Goal: Transaction & Acquisition: Purchase product/service

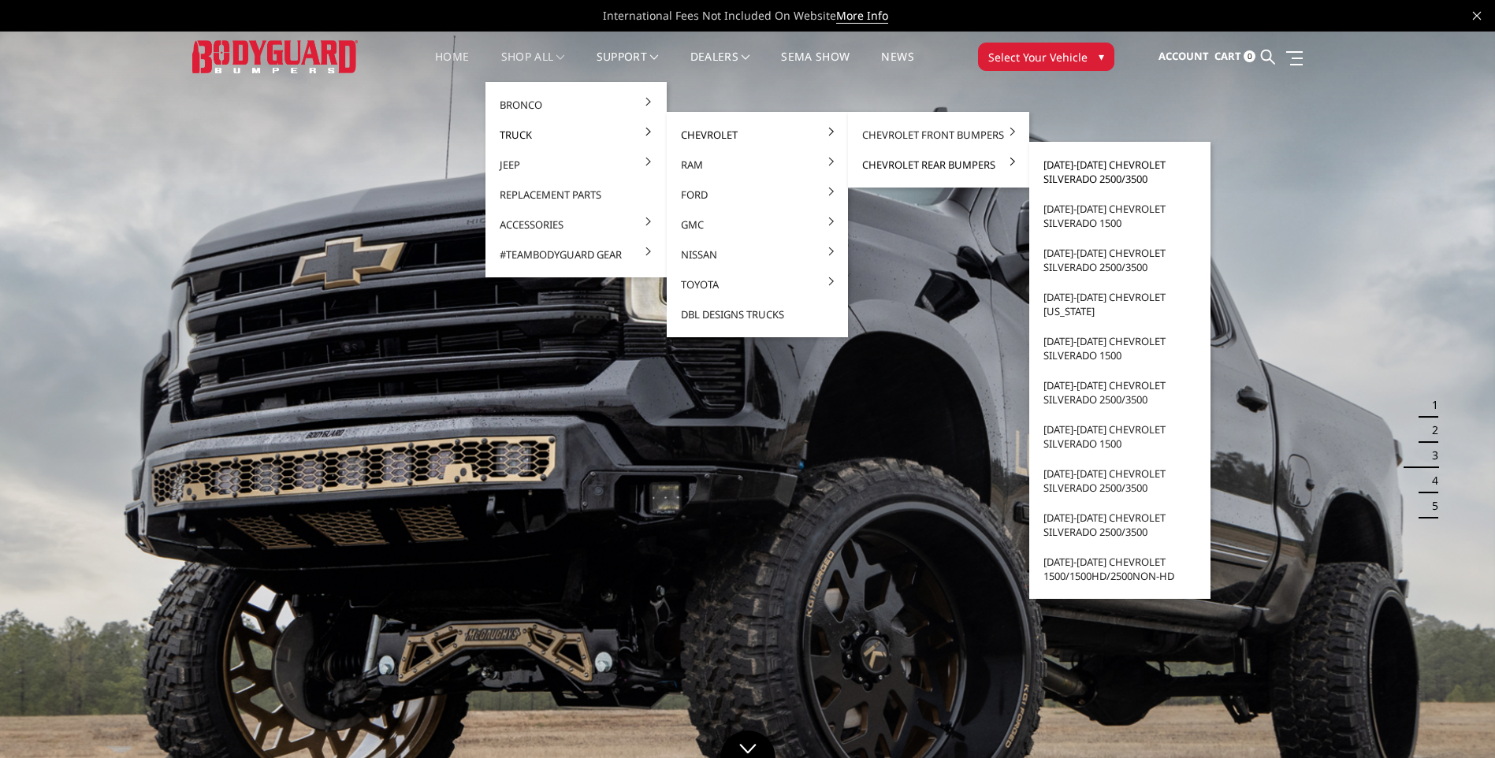
click at [1077, 165] on link "[DATE]-[DATE] Chevrolet Silverado 2500/3500" at bounding box center [1119, 172] width 169 height 44
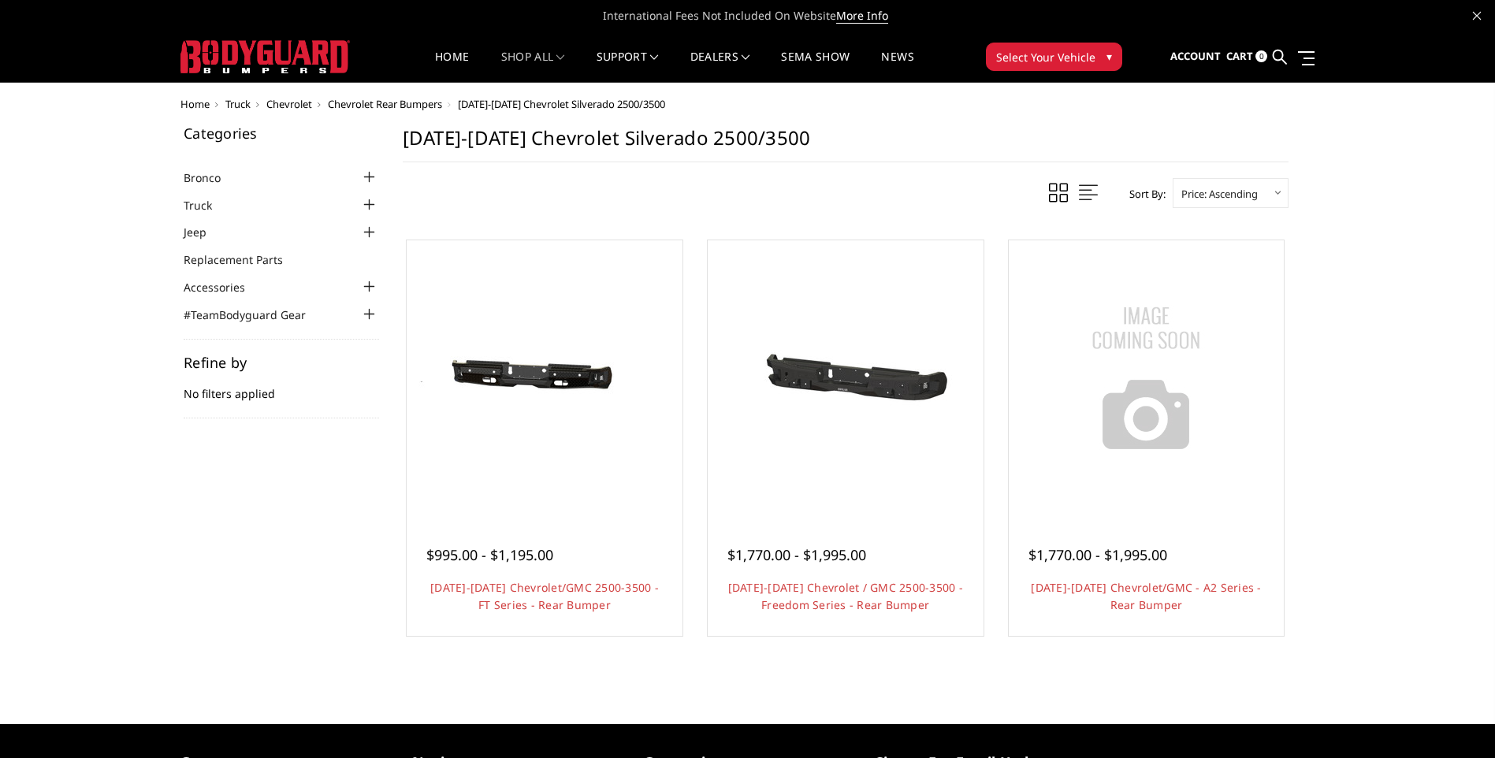
scroll to position [79, 0]
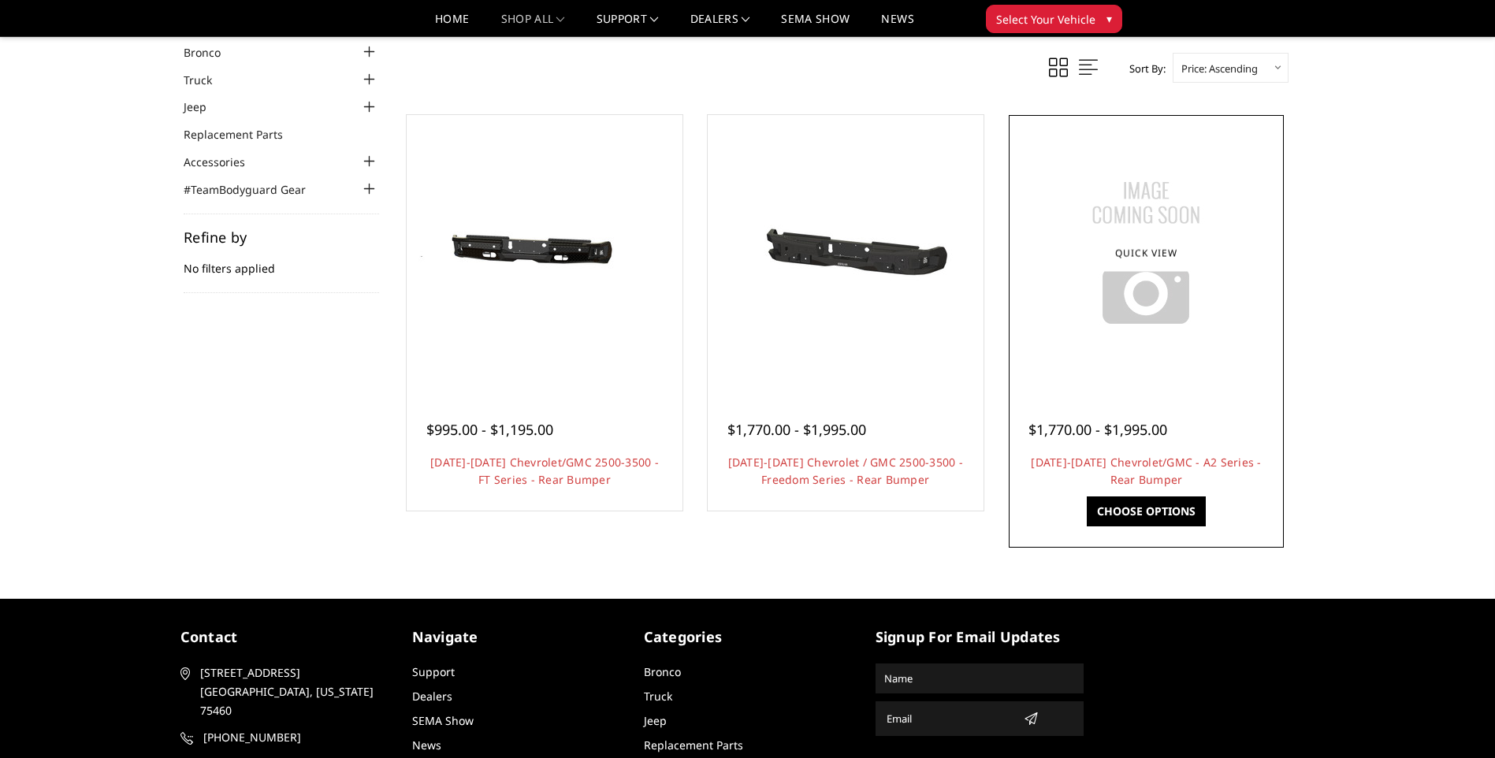
click at [1073, 451] on div "$1,770.00 - $1,995.00 2020-2025 Chevrolet/GMC - A2 Series - Rear Bumper This is…" at bounding box center [1146, 447] width 268 height 120
click at [1074, 459] on link "2020-2025 Chevrolet/GMC - A2 Series - Rear Bumper" at bounding box center [1146, 471] width 230 height 32
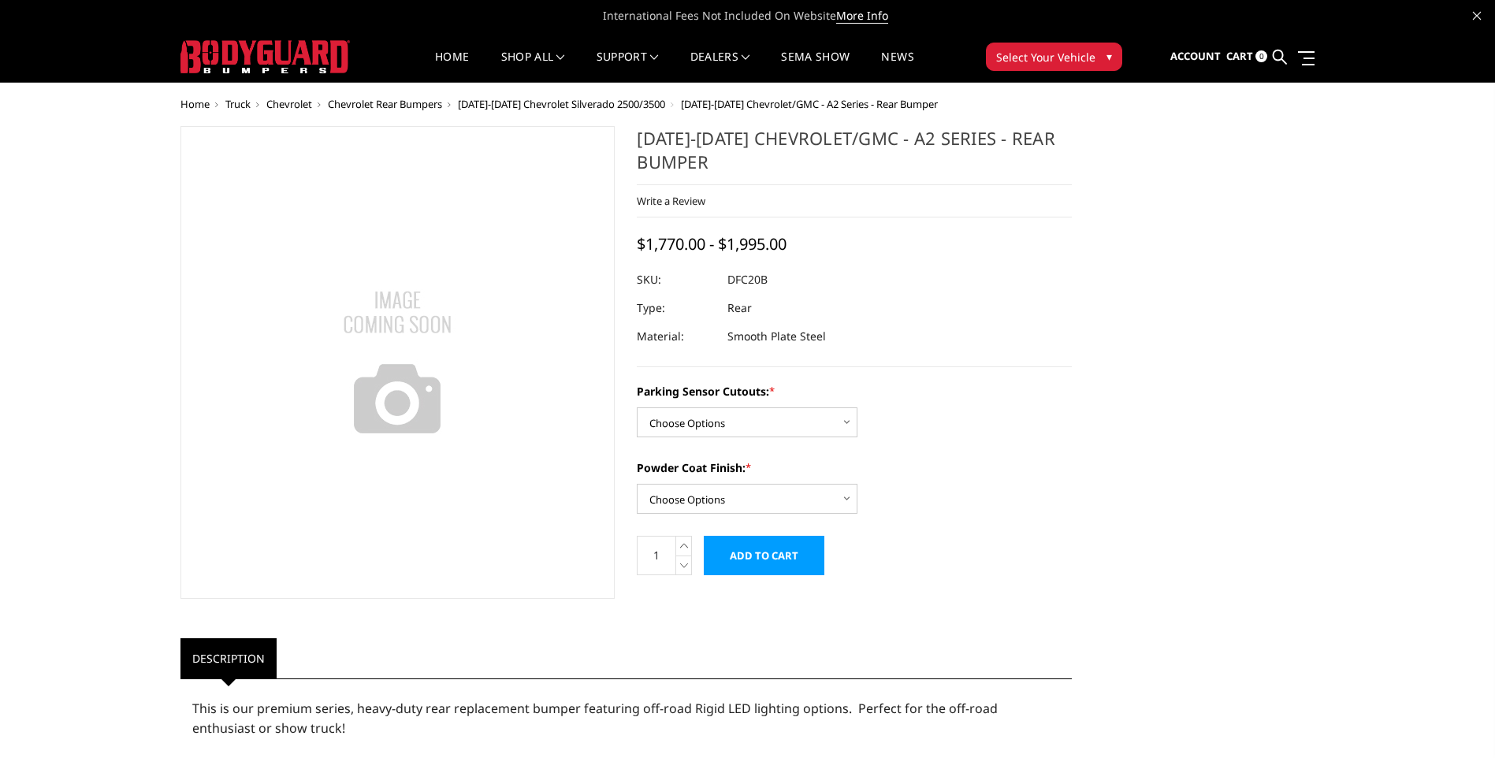
click at [492, 102] on span "[DATE]-[DATE] Chevrolet Silverado 2500/3500" at bounding box center [561, 104] width 207 height 14
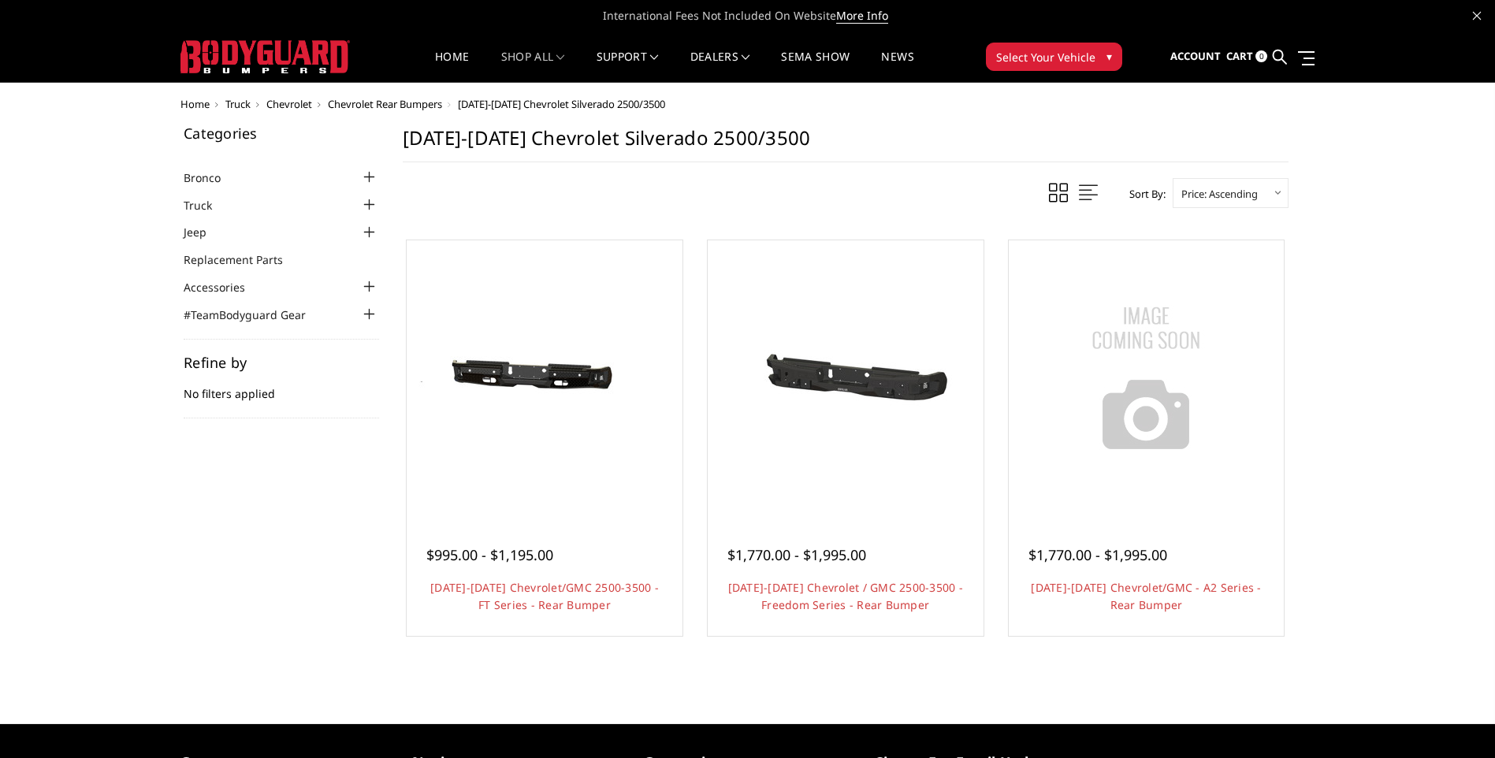
click at [292, 108] on span "Chevrolet" at bounding box center [289, 104] width 46 height 14
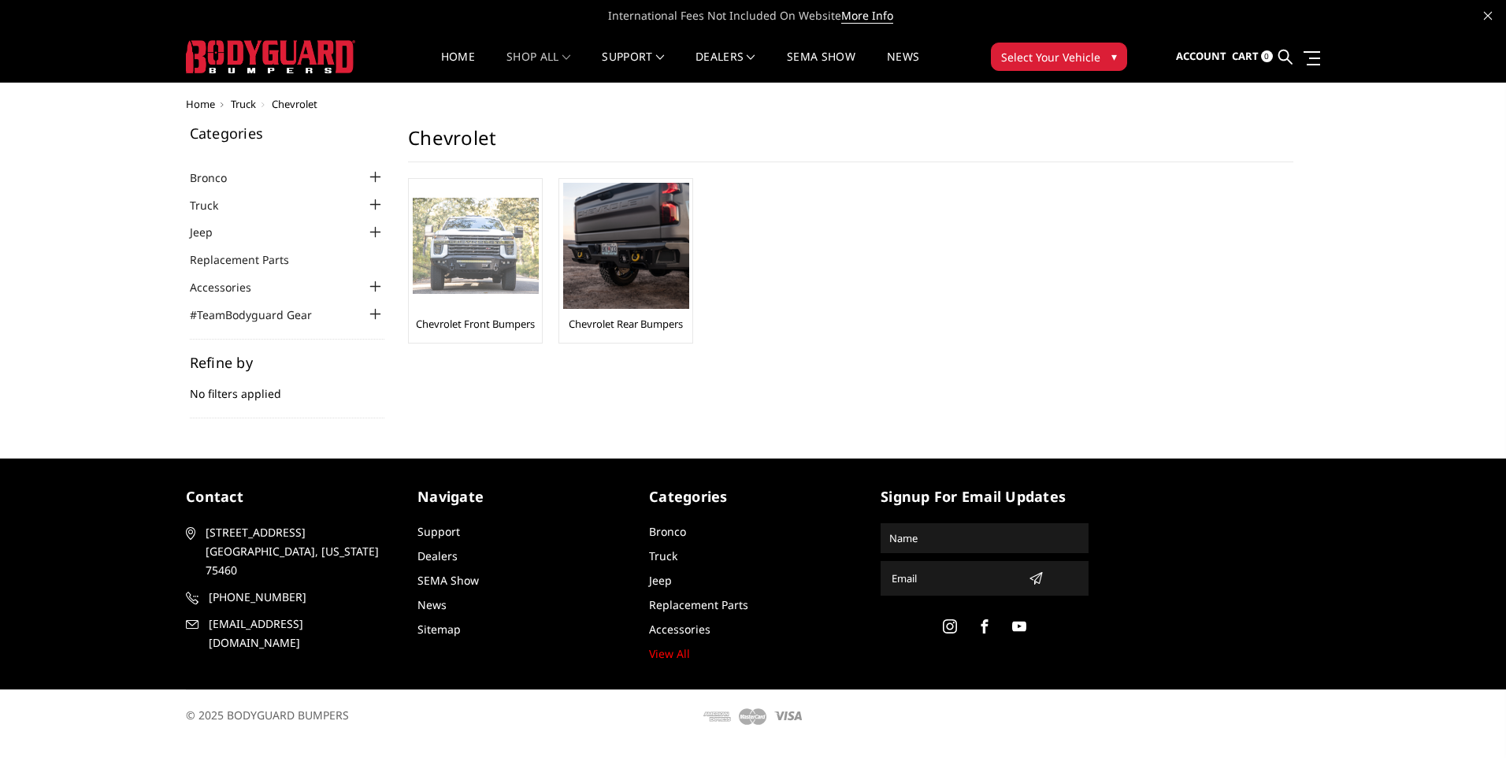
click at [482, 277] on img at bounding box center [476, 246] width 126 height 97
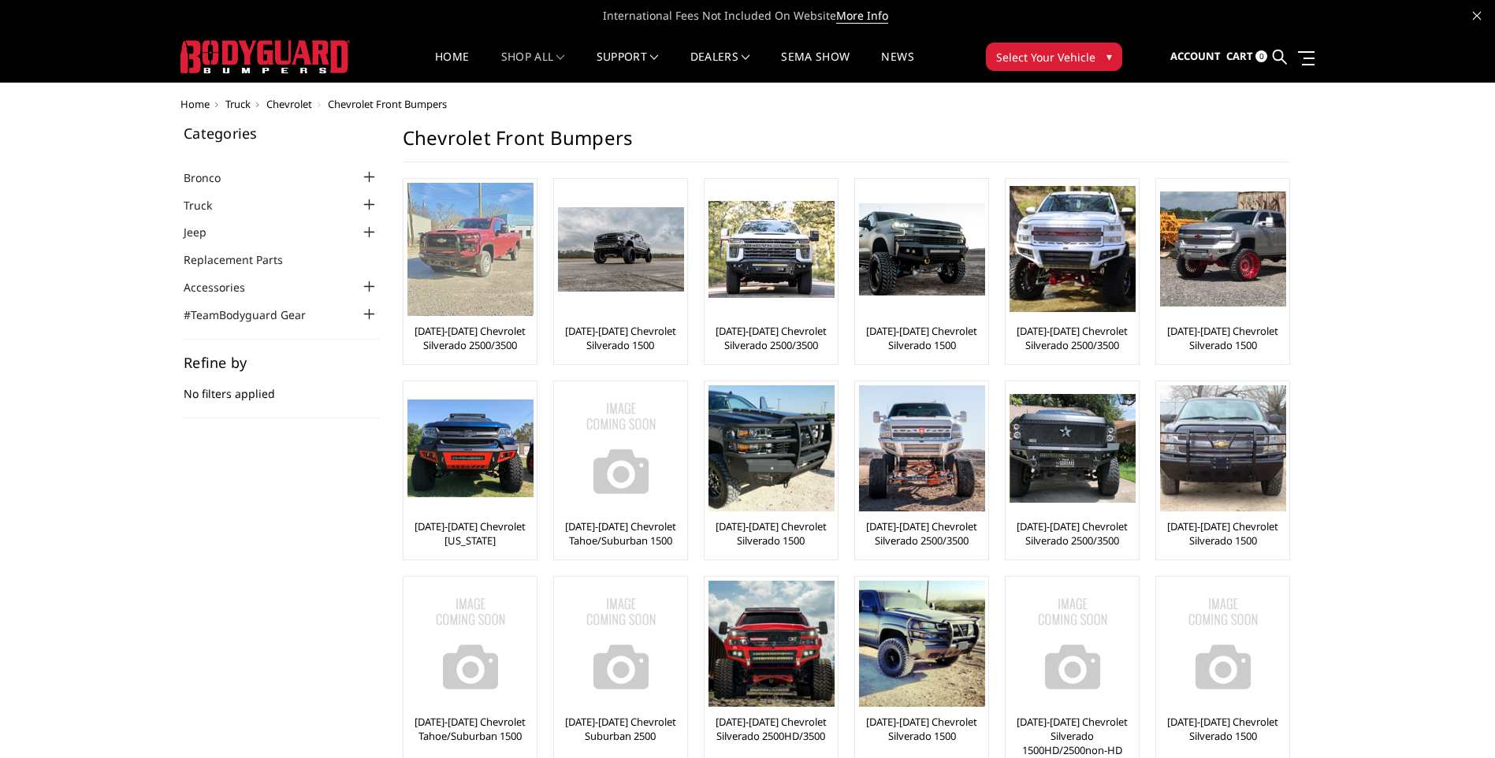
click at [496, 263] on img at bounding box center [470, 249] width 126 height 133
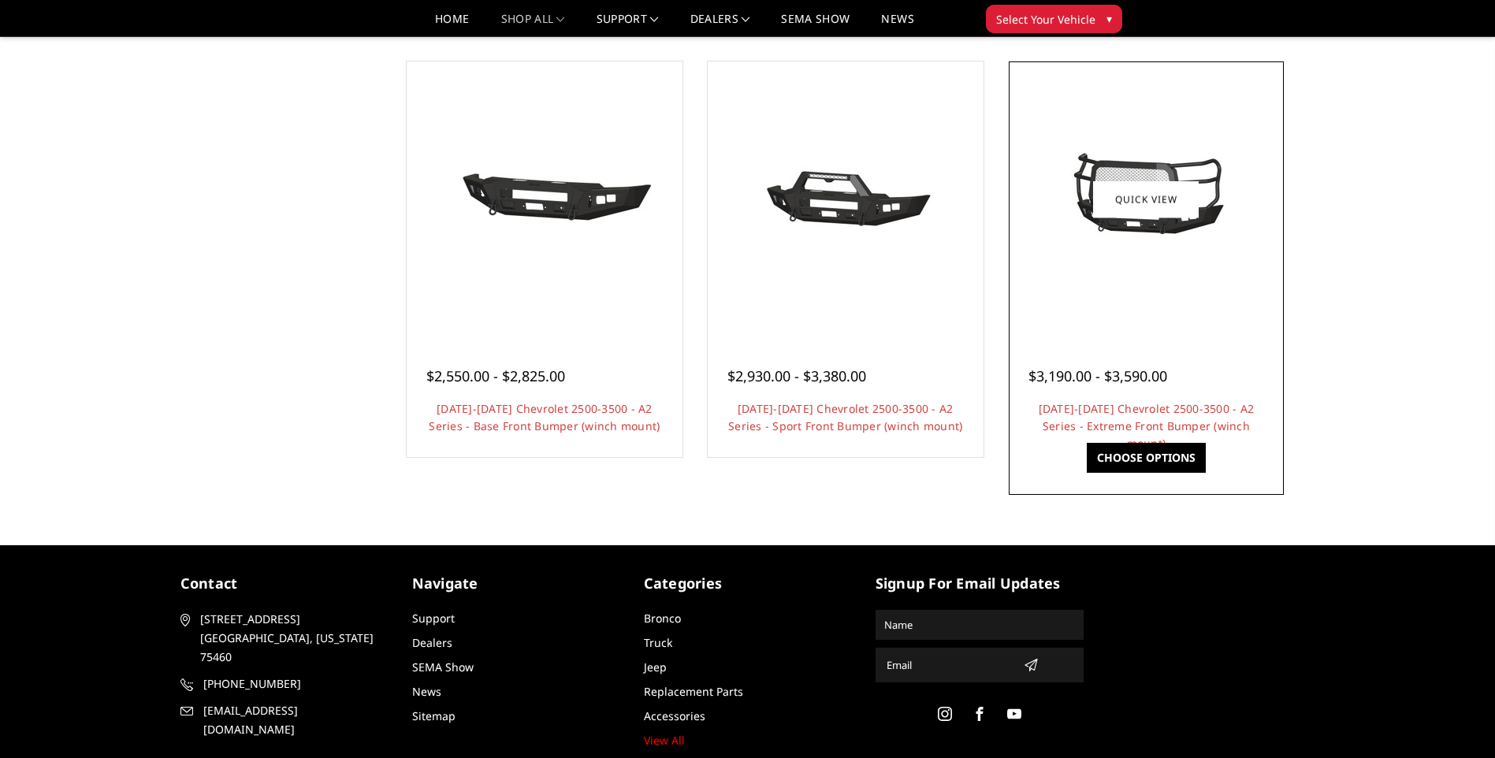
scroll to position [945, 0]
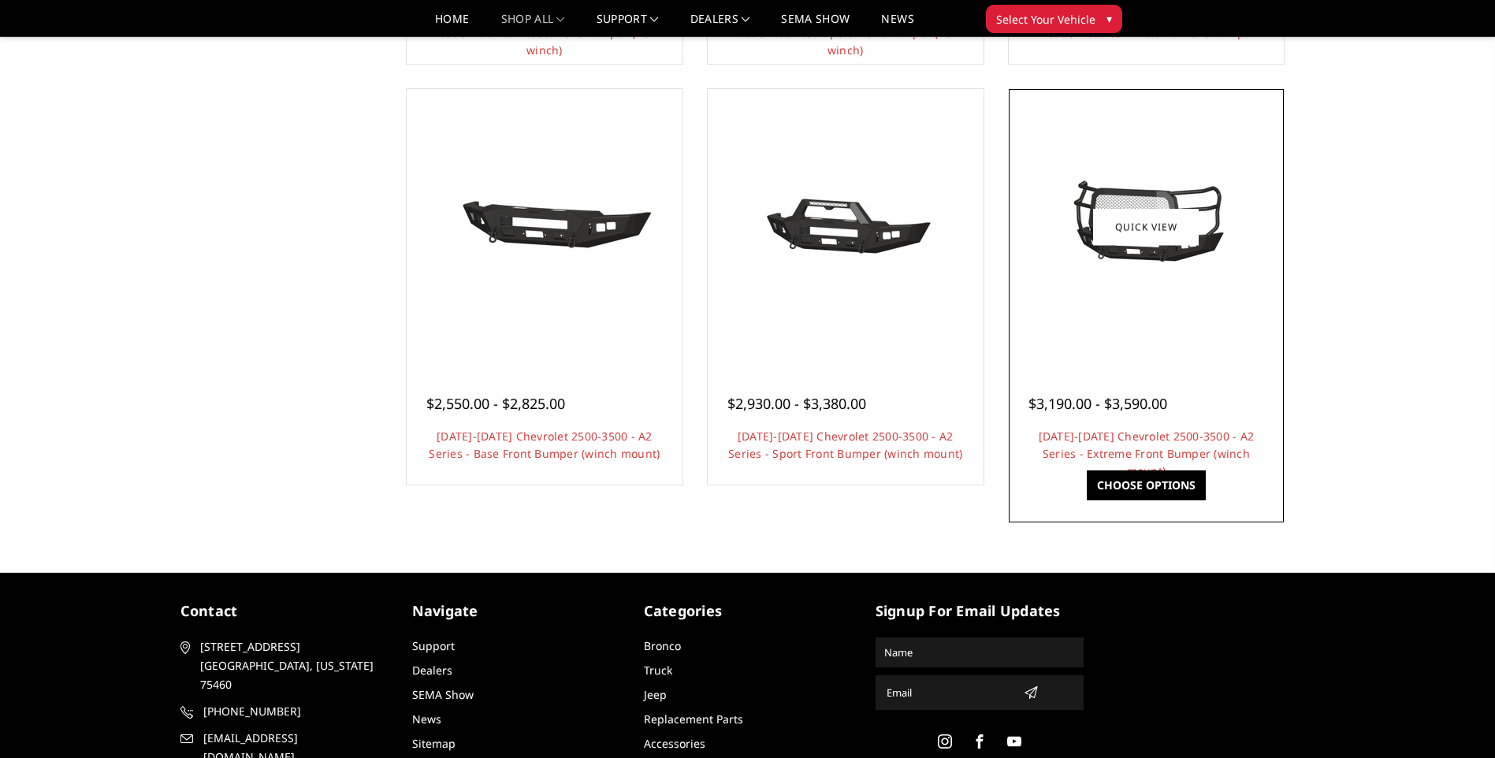
click at [1149, 259] on img at bounding box center [1146, 227] width 252 height 118
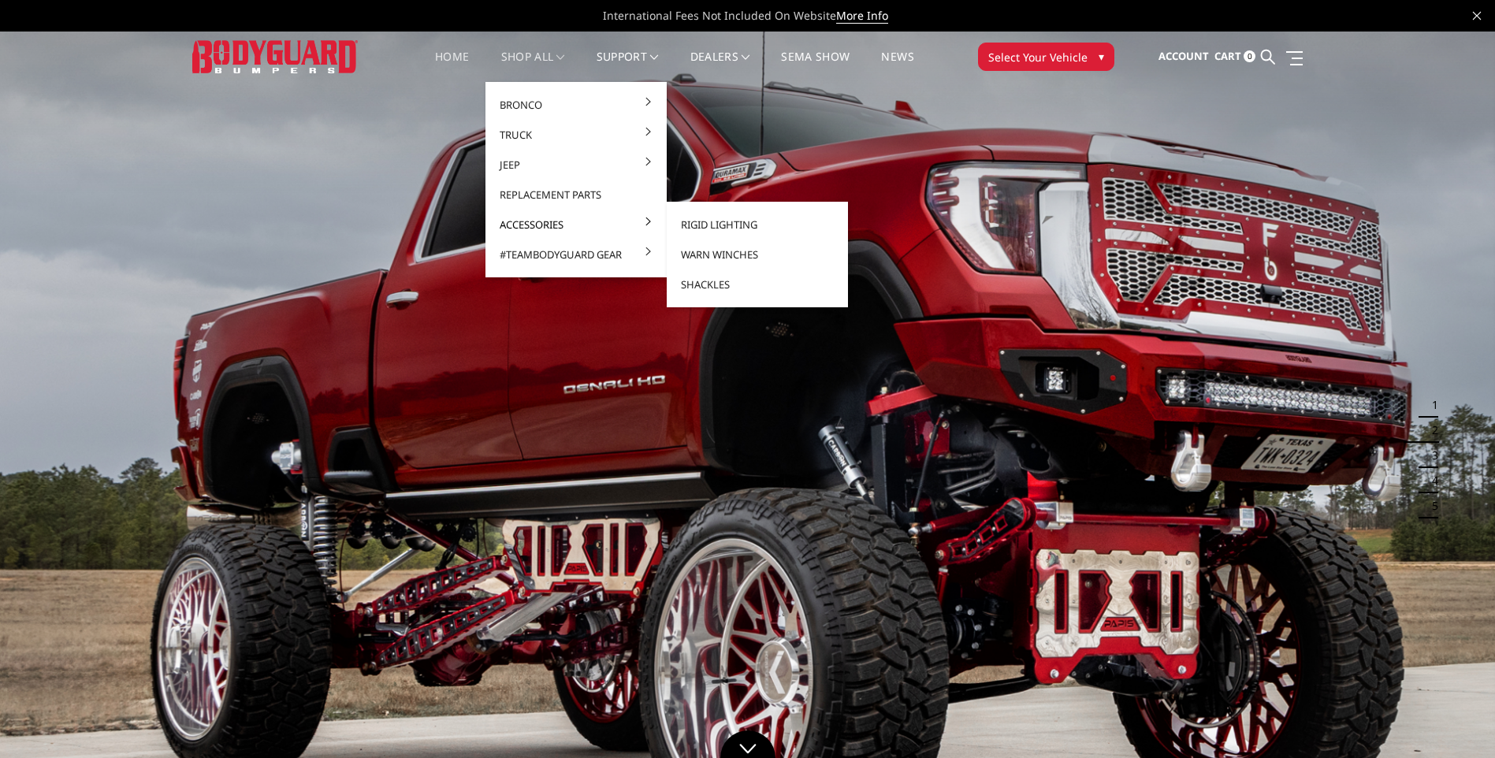
click at [581, 227] on link "Accessories" at bounding box center [576, 225] width 169 height 30
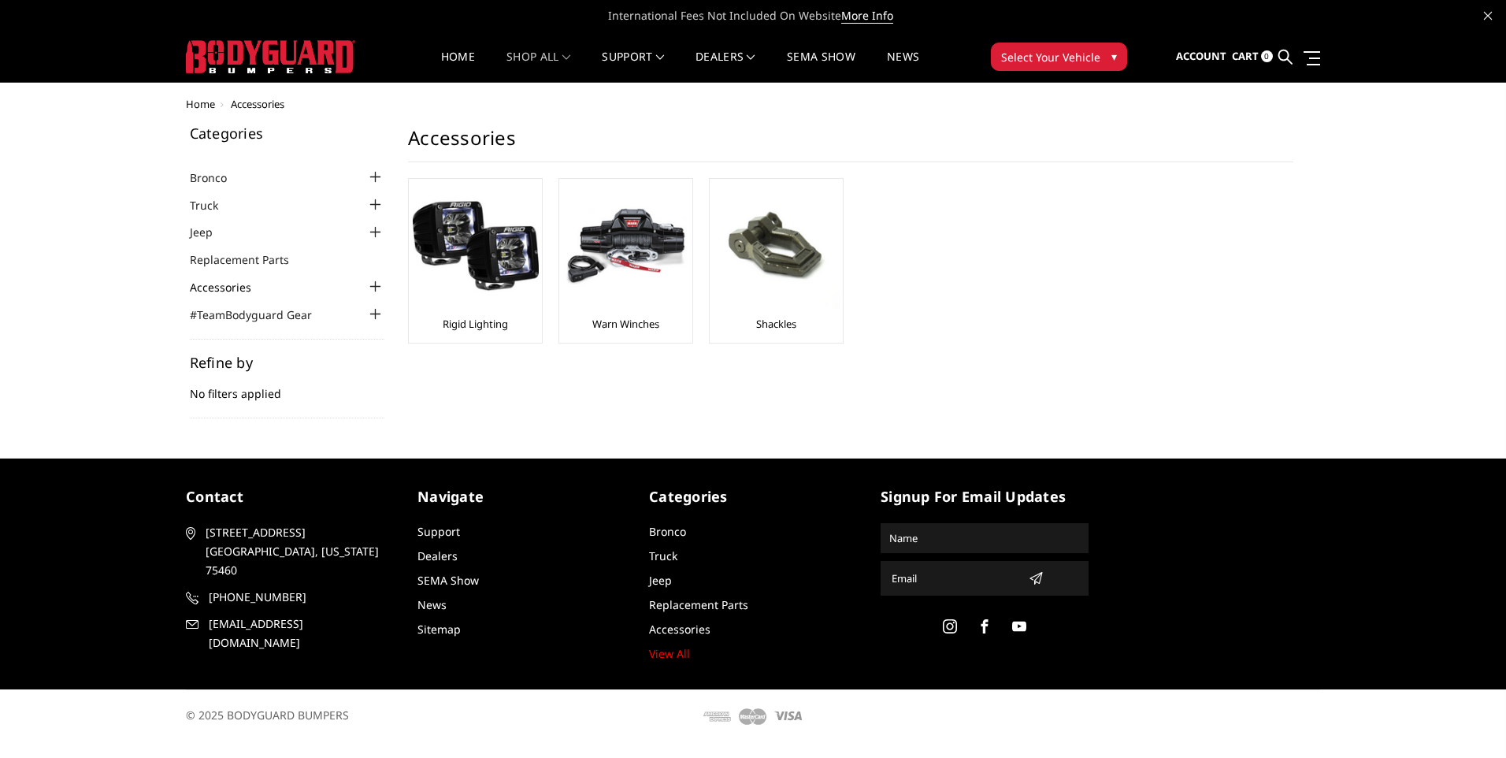
click at [250, 285] on link "Accessories" at bounding box center [230, 287] width 81 height 17
click at [240, 258] on link "Replacement Parts" at bounding box center [249, 259] width 119 height 17
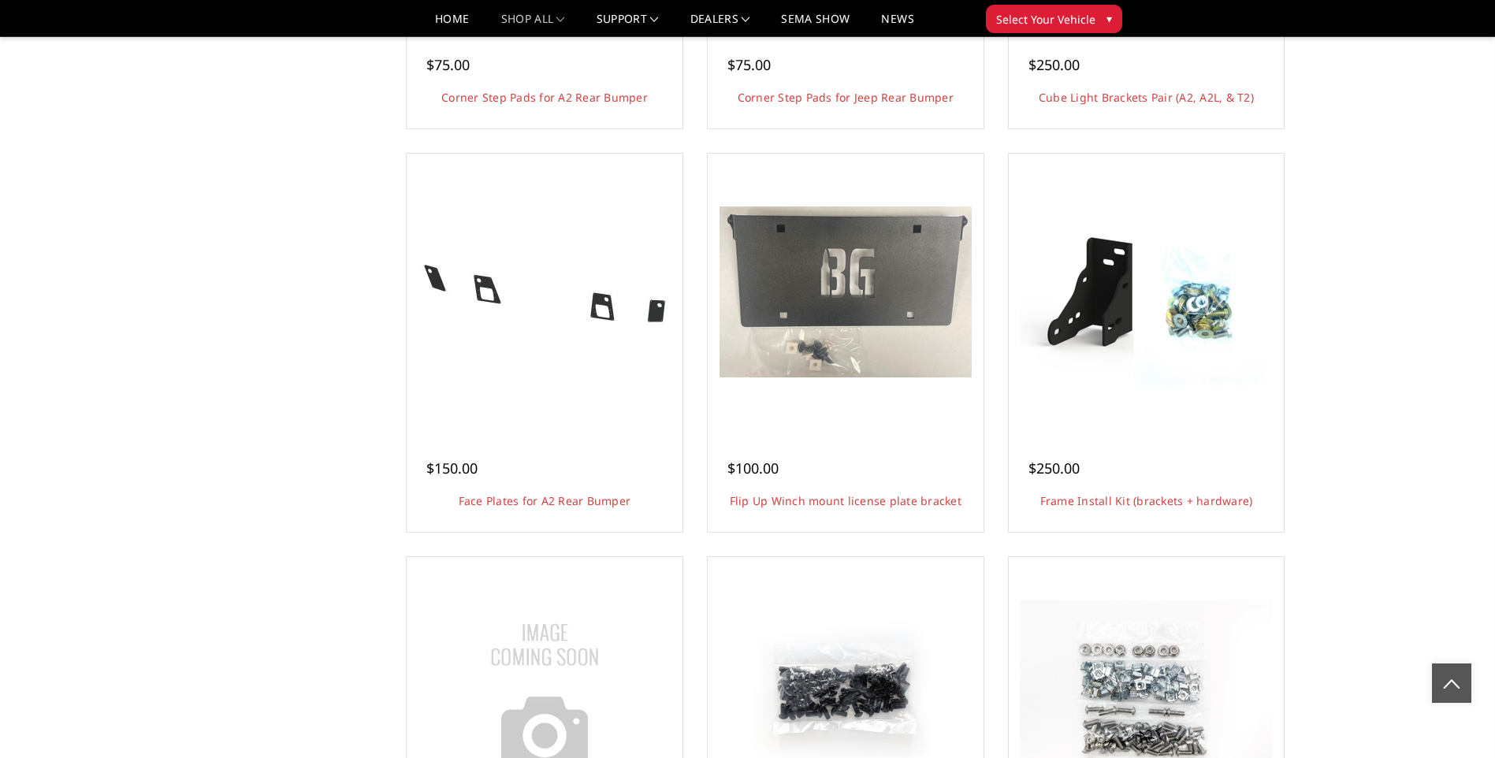
scroll to position [1261, 0]
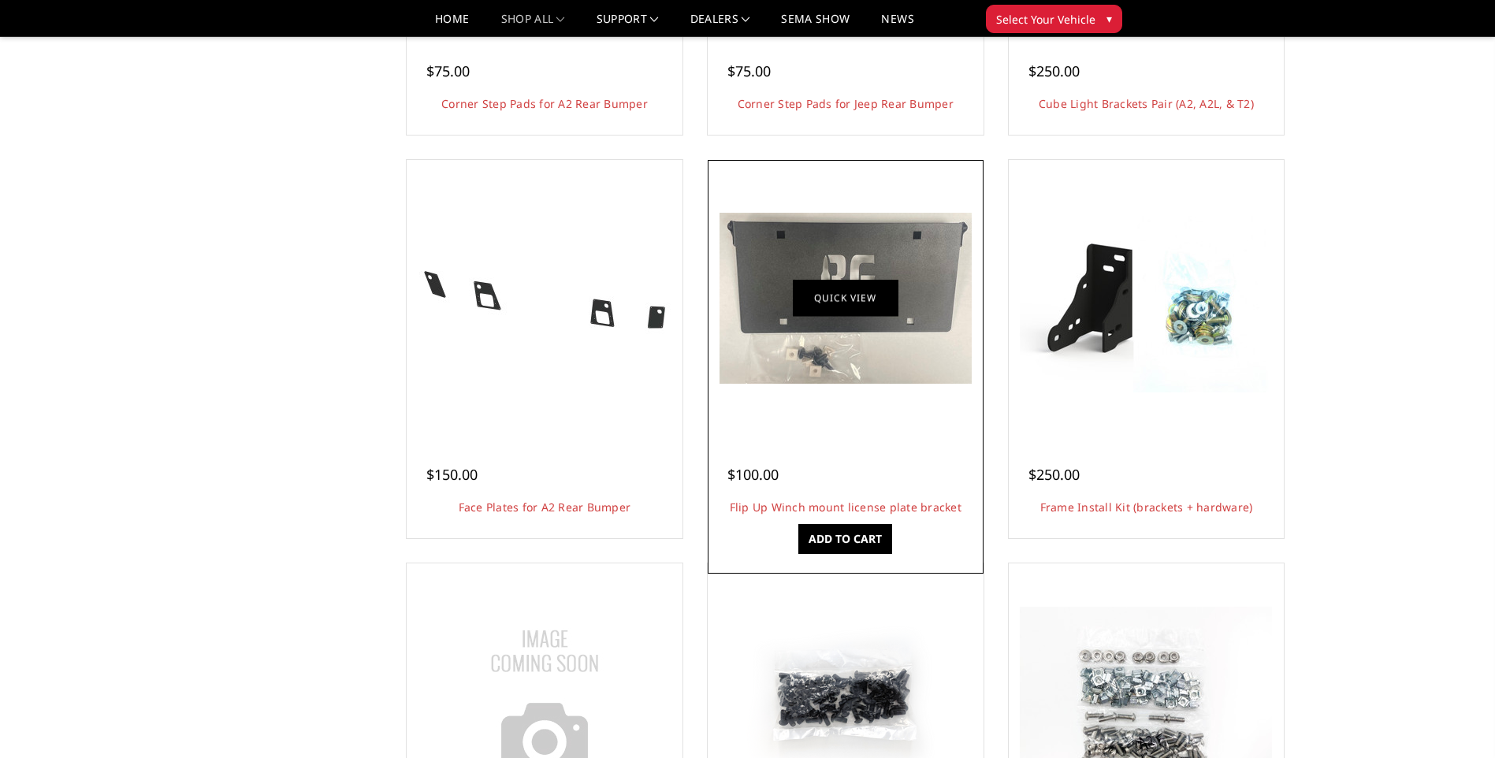
click at [848, 292] on link "Quick view" at bounding box center [846, 298] width 106 height 37
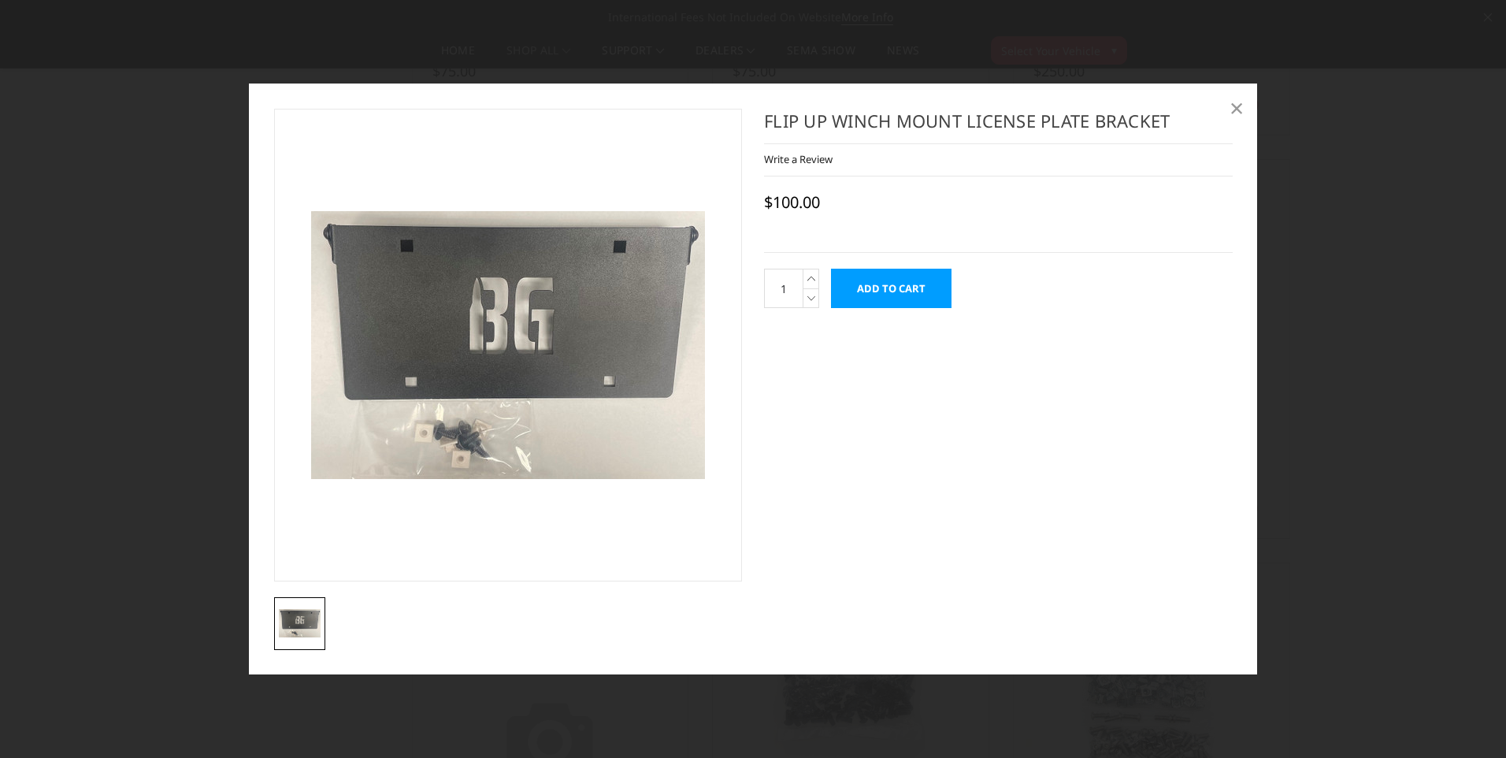
click at [1239, 105] on span "×" at bounding box center [1237, 108] width 14 height 34
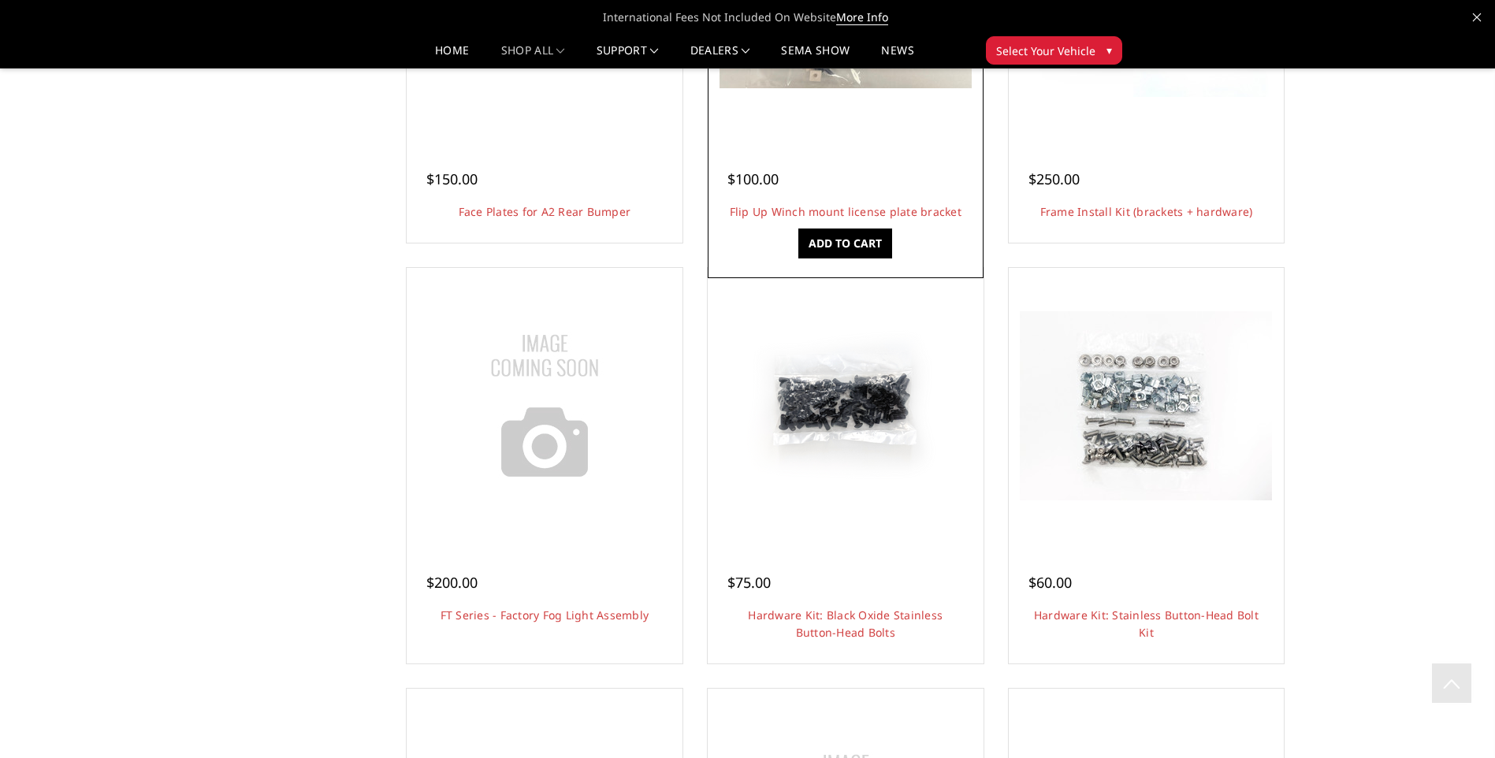
scroll to position [1576, 0]
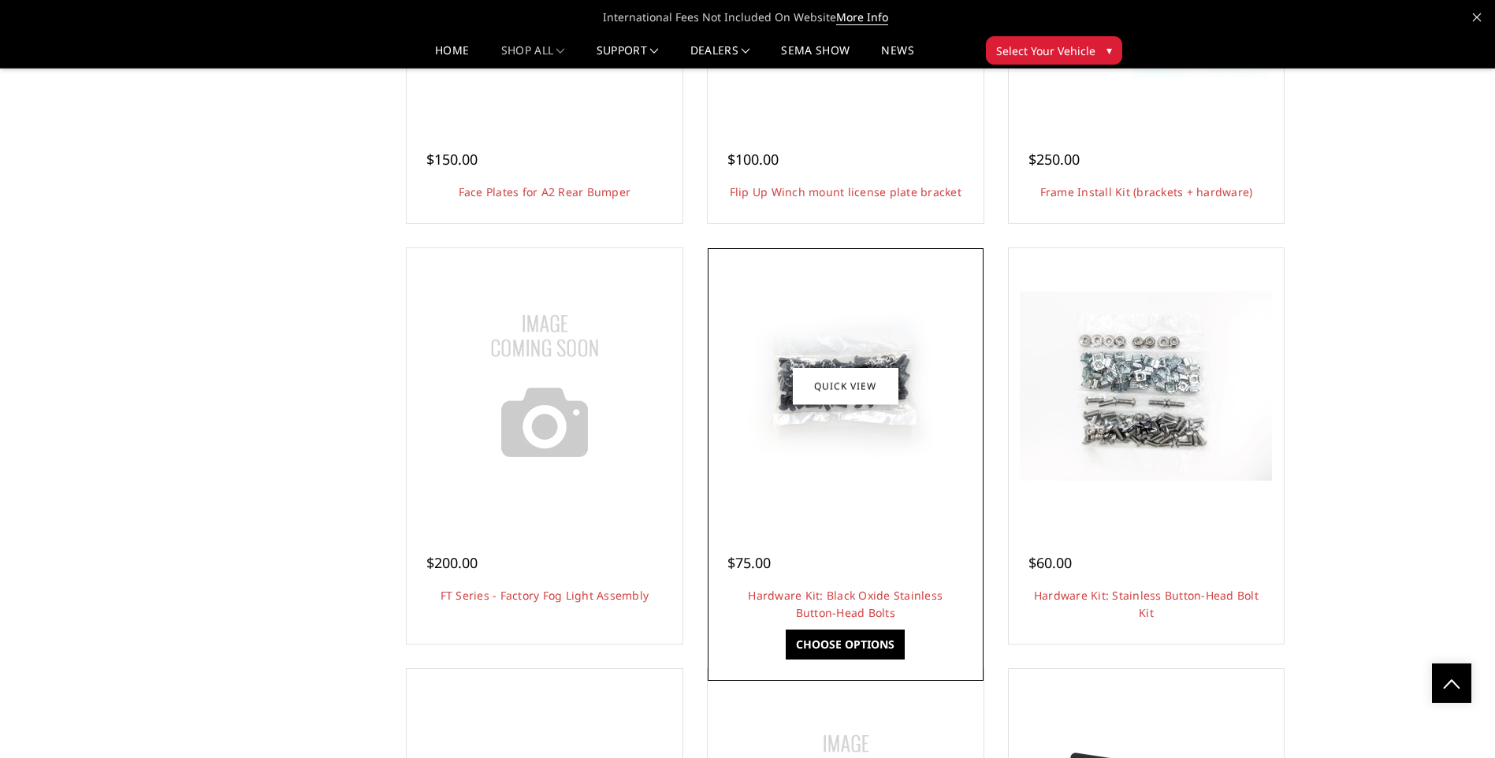
click at [900, 408] on img at bounding box center [845, 386] width 252 height 189
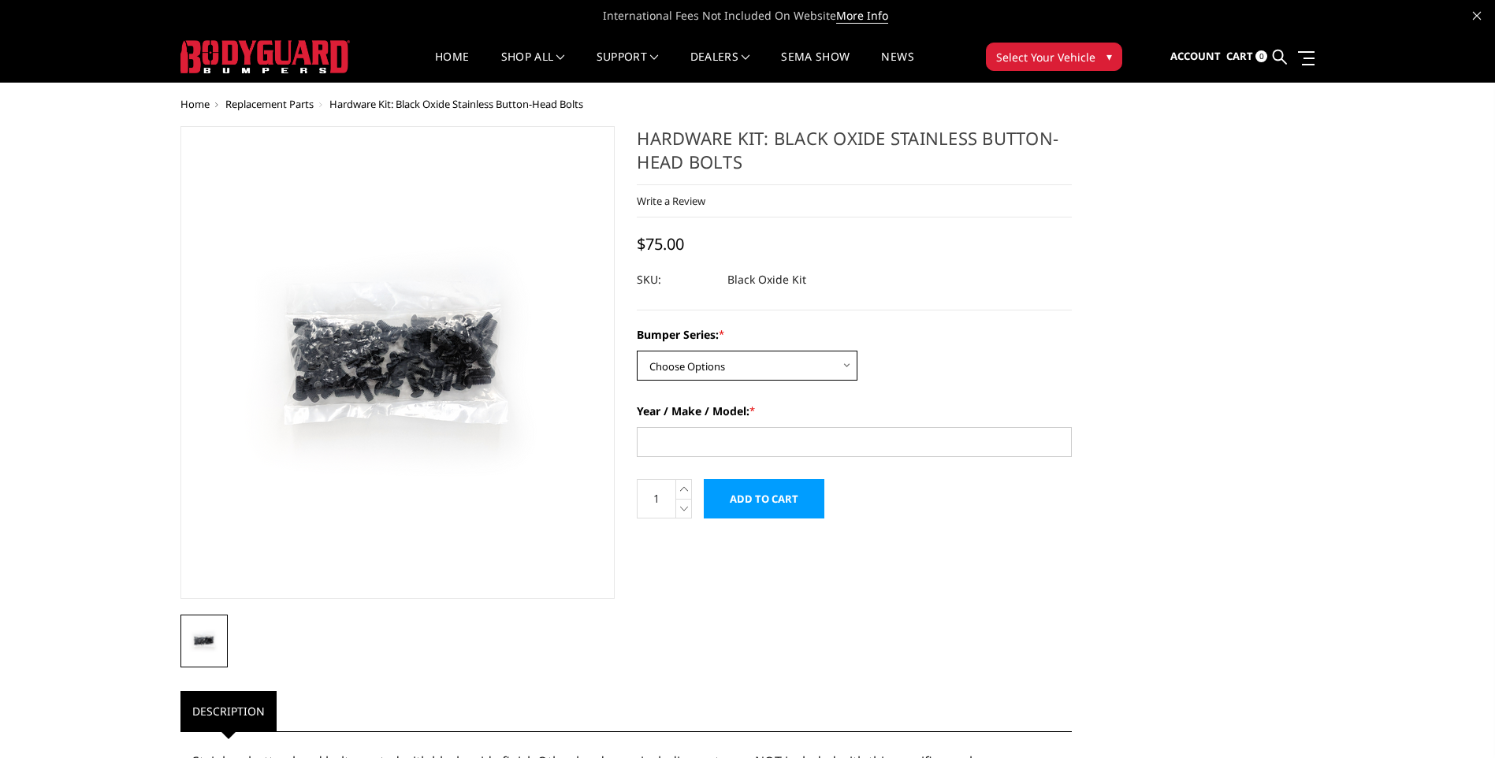
click at [845, 361] on select "Choose Options Freedom Series - truck front (winch) Freedom Series - truck fron…" at bounding box center [747, 366] width 221 height 30
select select "1311"
click at [637, 351] on select "Choose Options Freedom Series - truck front (winch) Freedom Series - truck fron…" at bounding box center [747, 366] width 221 height 30
click at [744, 437] on input "Year / Make / Model: *" at bounding box center [854, 442] width 435 height 30
type input "2"
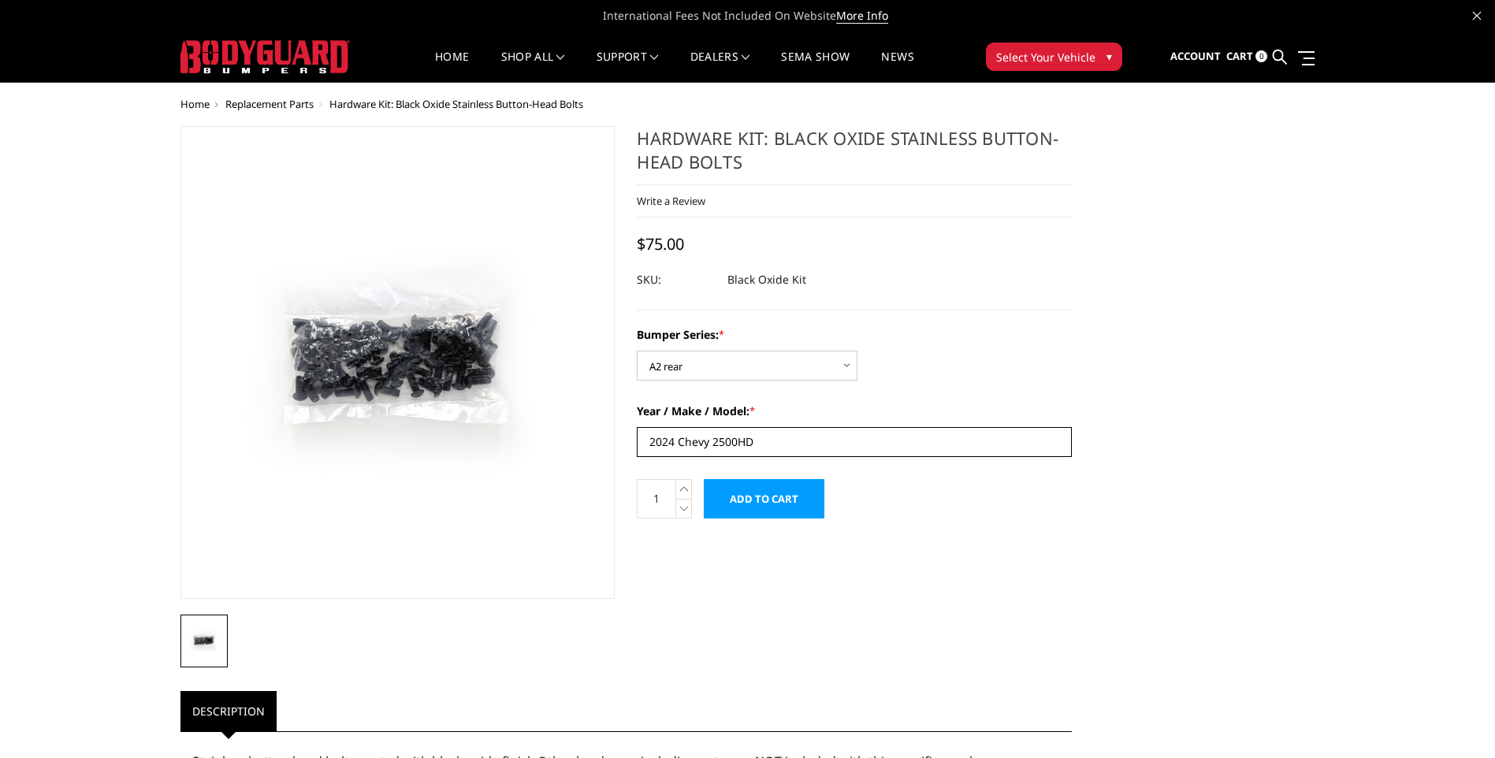
type input "2024 Chevy 2500HD"
click at [807, 502] on input "Add to Cart" at bounding box center [764, 498] width 121 height 39
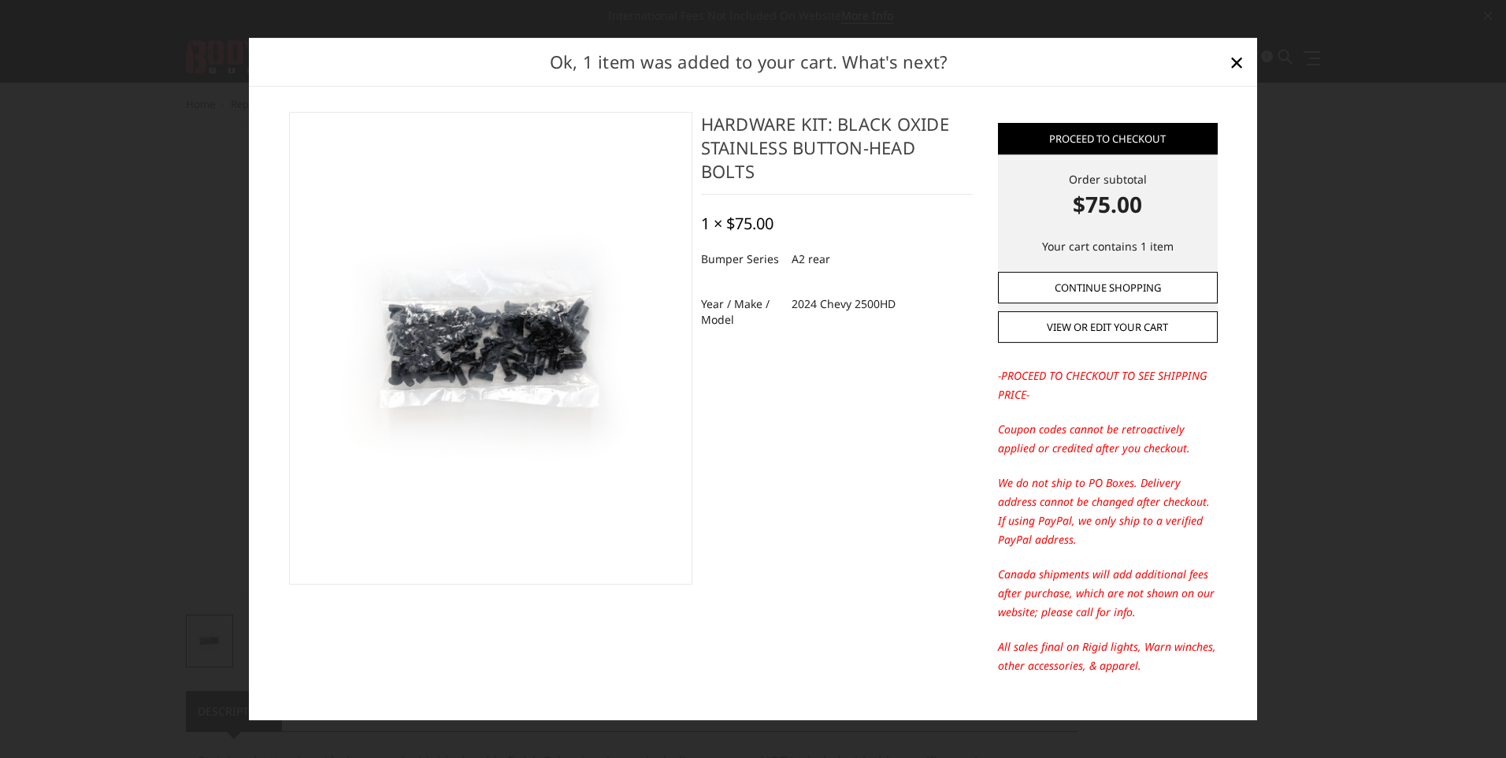
click at [1075, 292] on link "Continue Shopping" at bounding box center [1108, 288] width 220 height 32
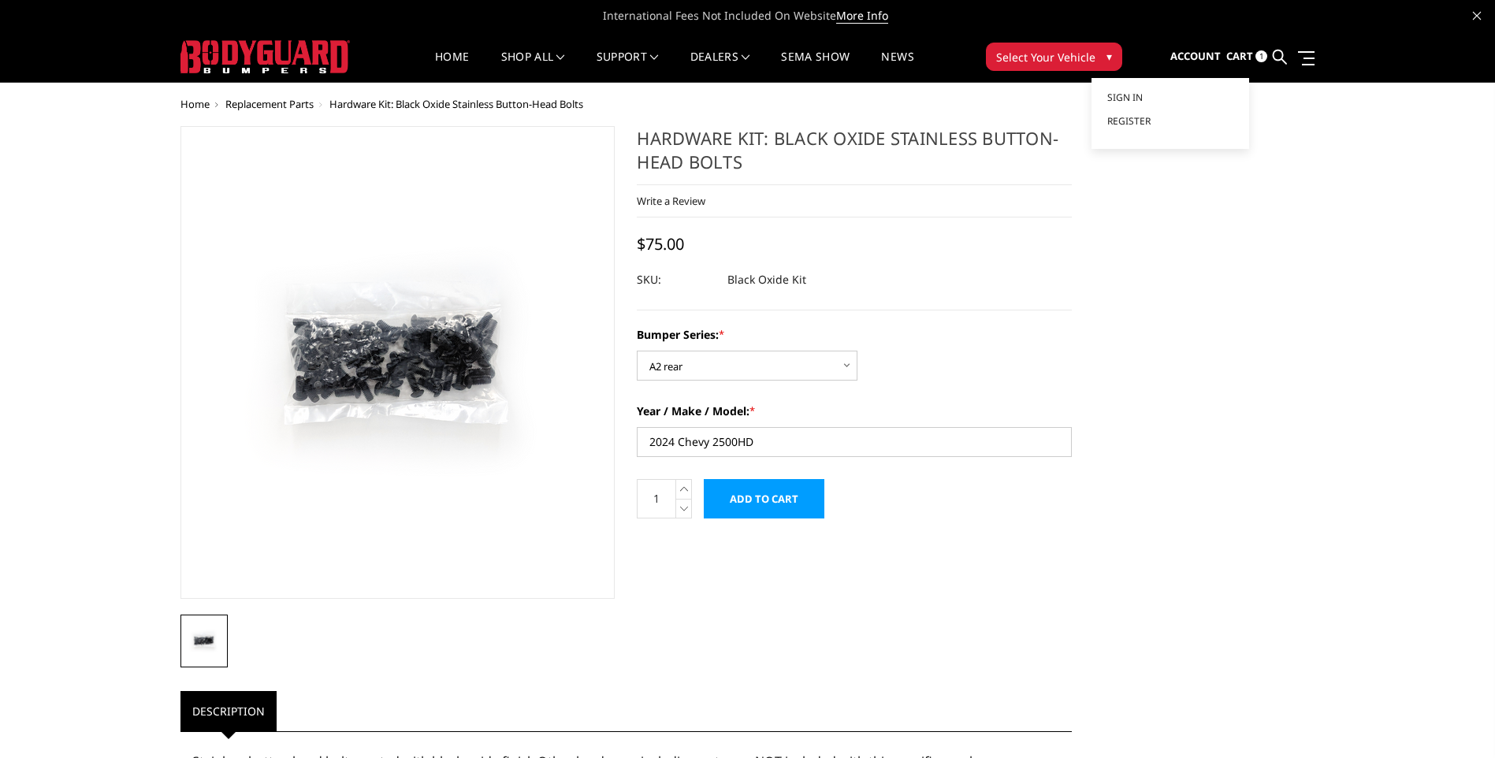
click at [1205, 54] on span "Account" at bounding box center [1195, 56] width 50 height 14
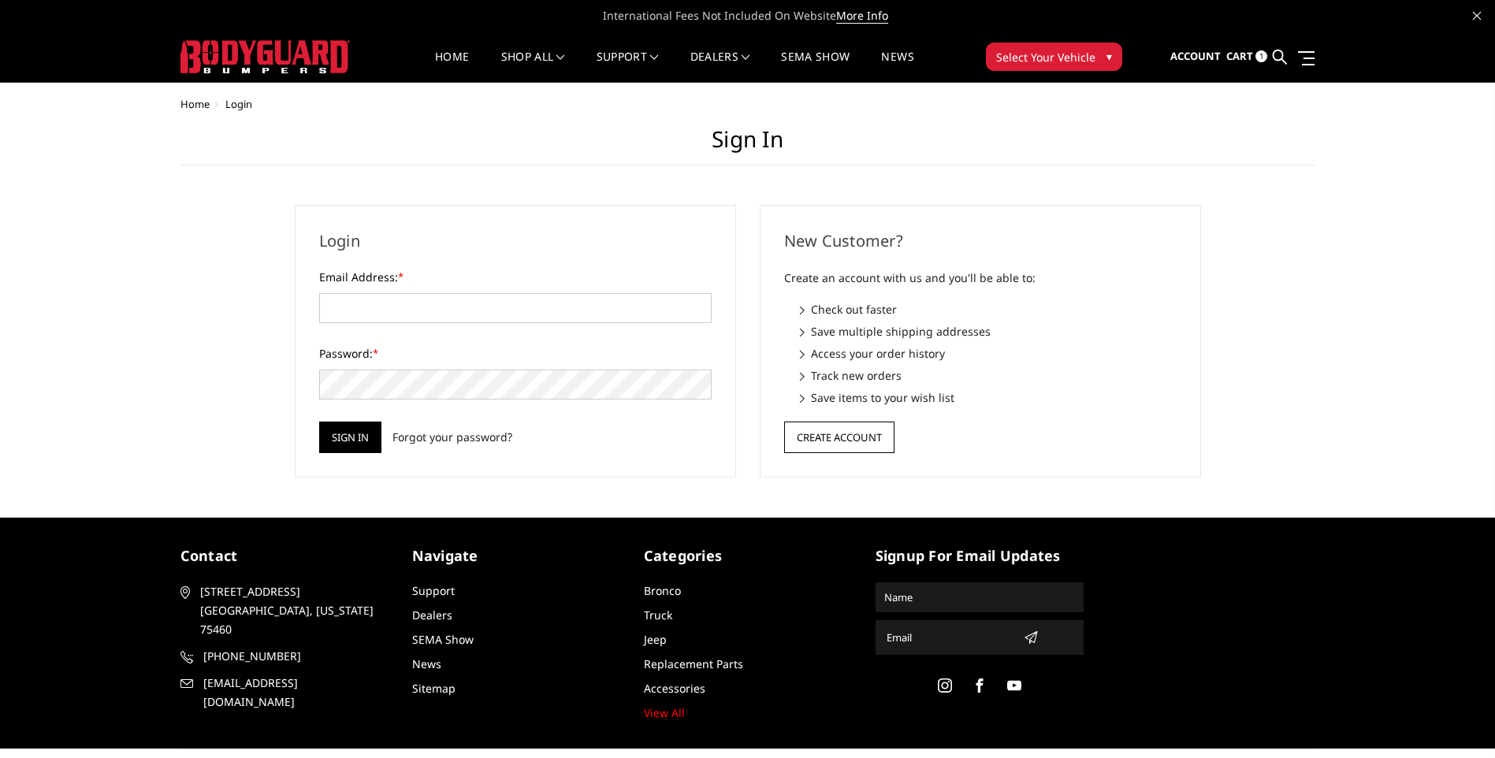
click at [817, 443] on button "Create Account" at bounding box center [839, 438] width 110 height 32
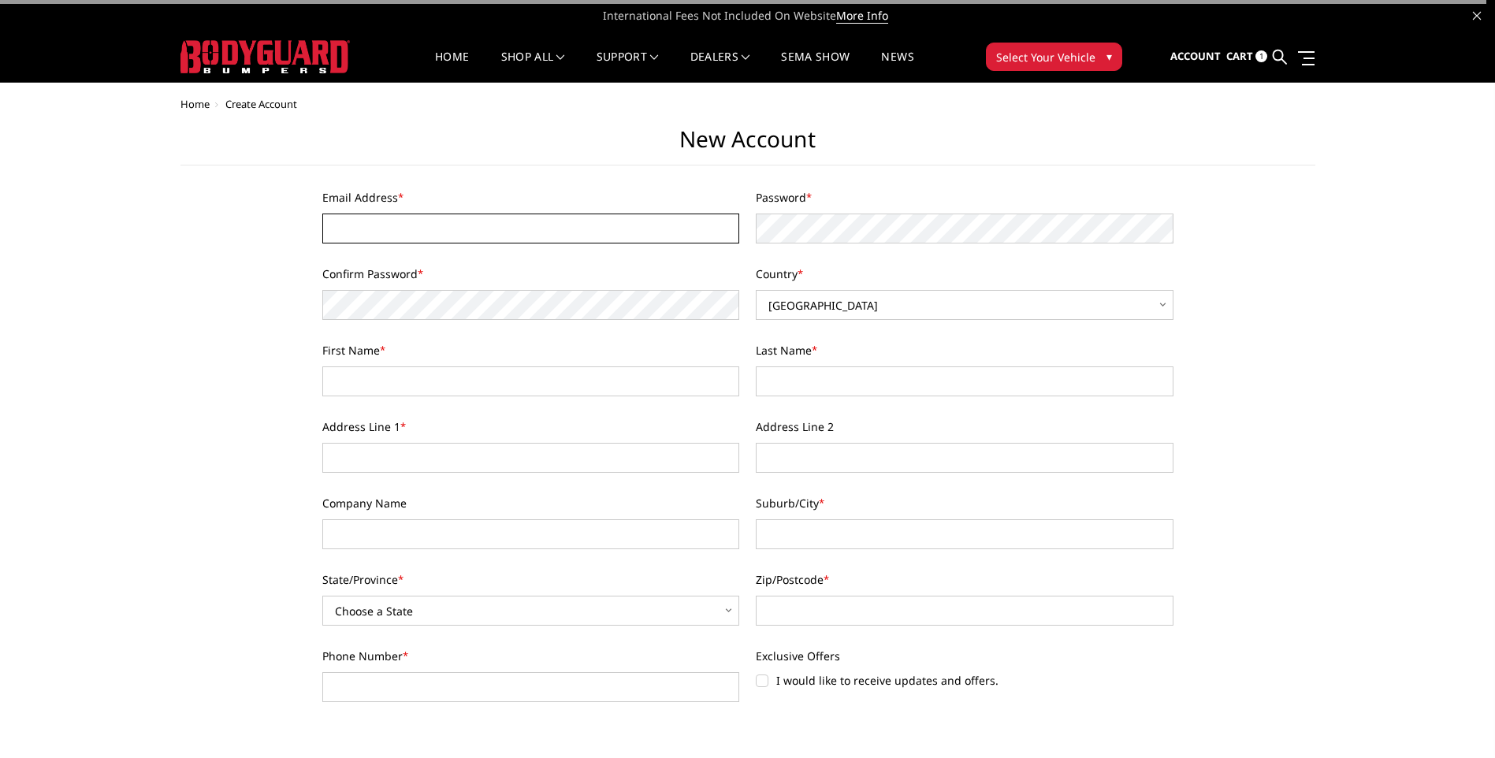
click at [466, 221] on input "Email Address *" at bounding box center [531, 229] width 418 height 30
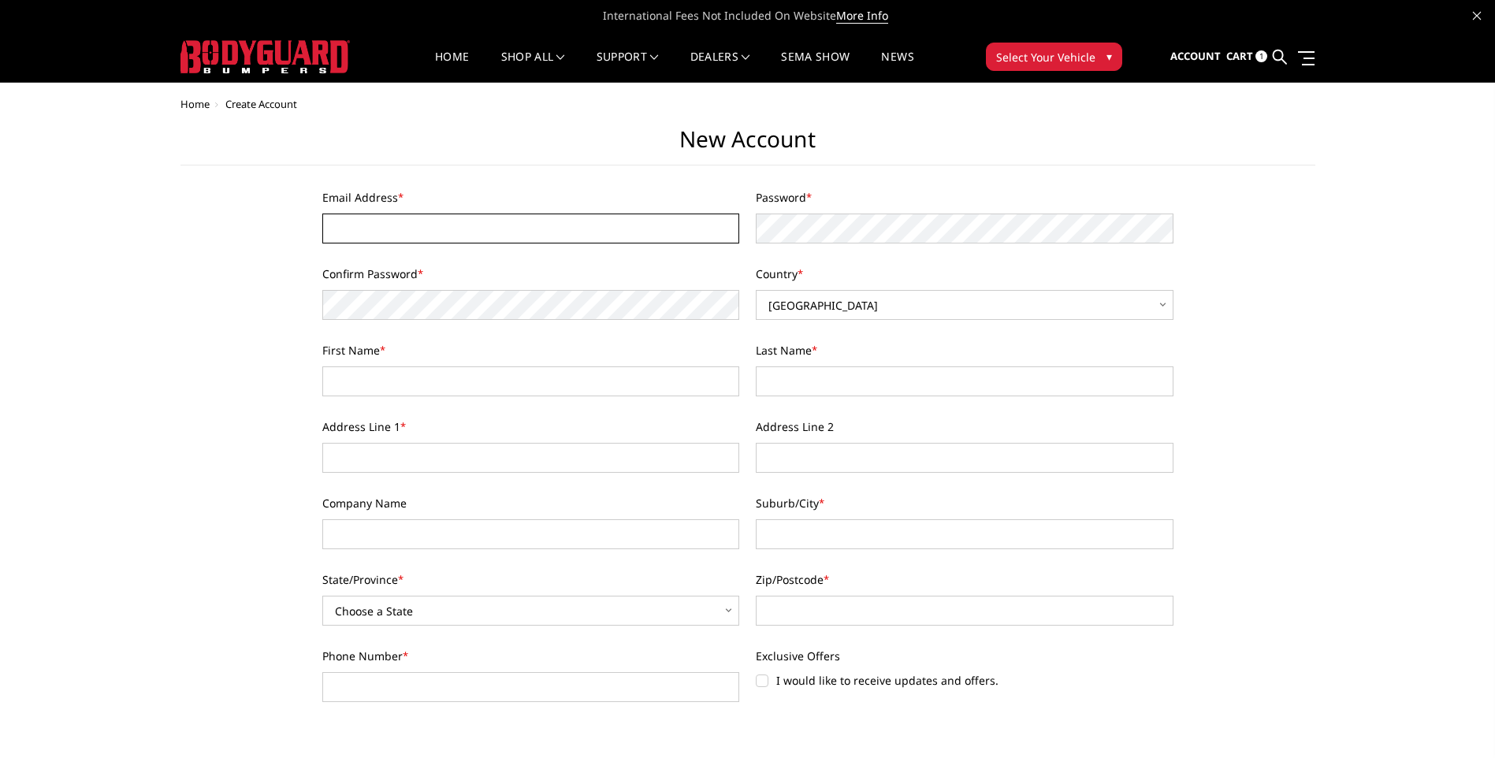
type input "[EMAIL_ADDRESS][DOMAIN_NAME]"
type input "[PERSON_NAME]"
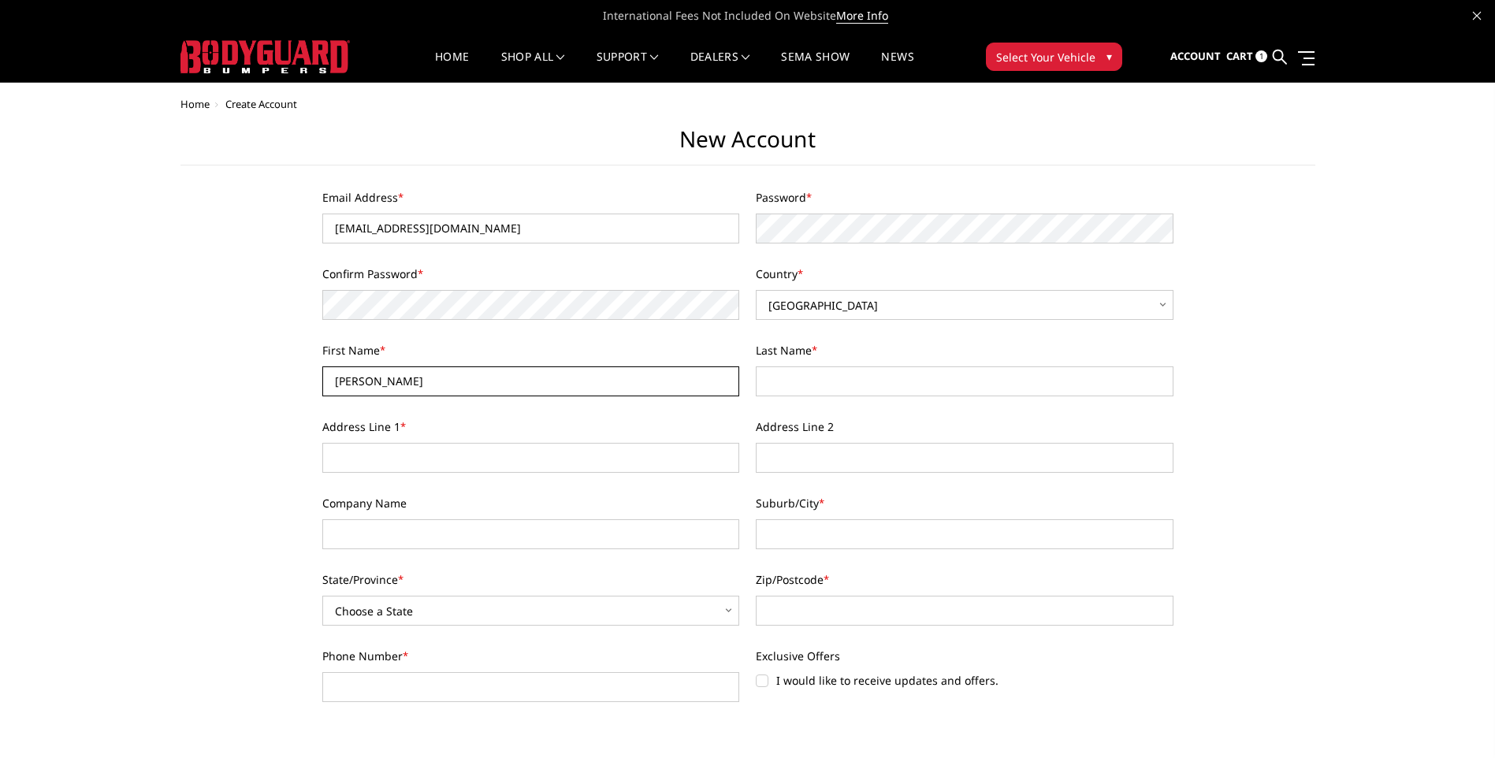
type input "[PERSON_NAME]"
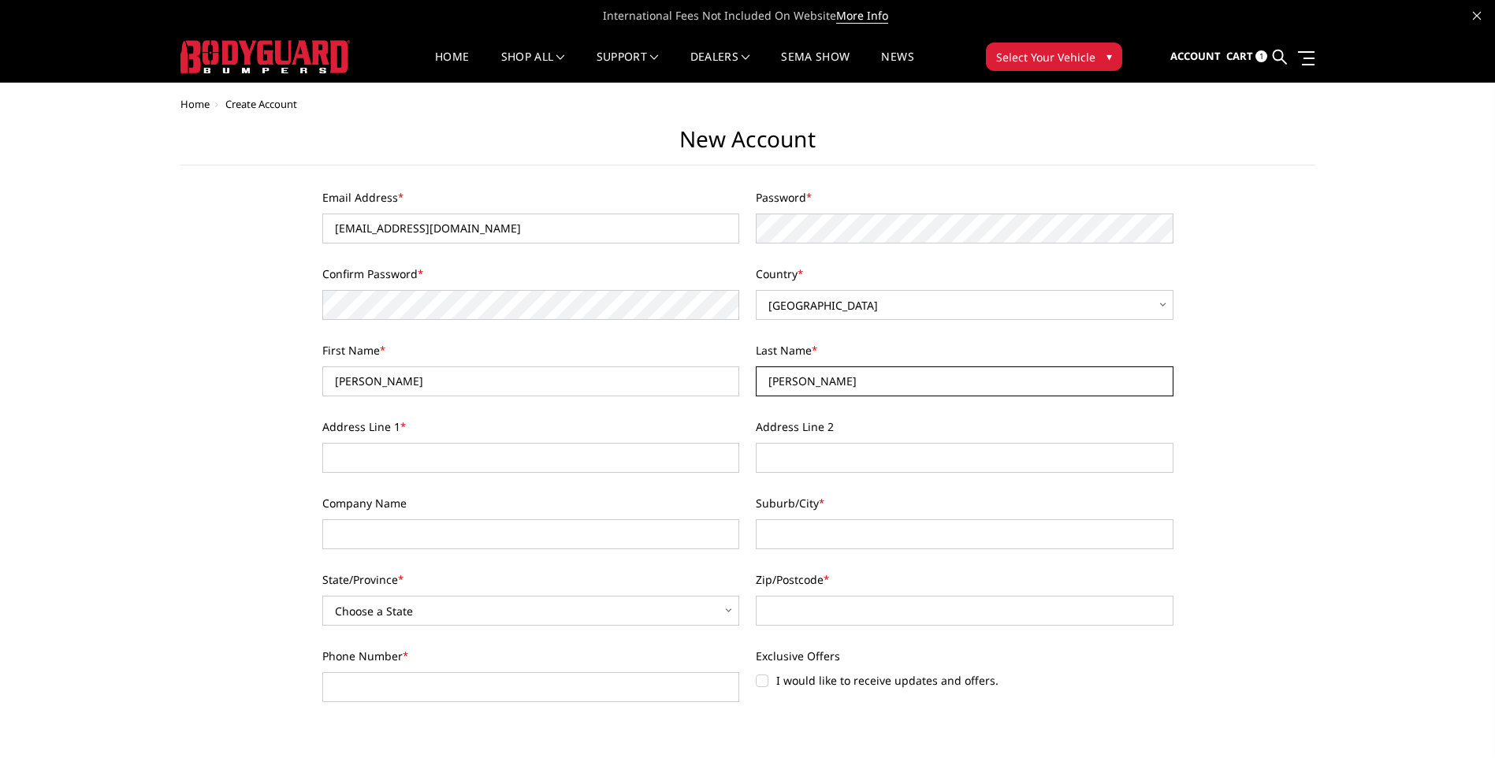
type input "[STREET_ADDRESS][PERSON_NAME]"
type input "Matt Masters"
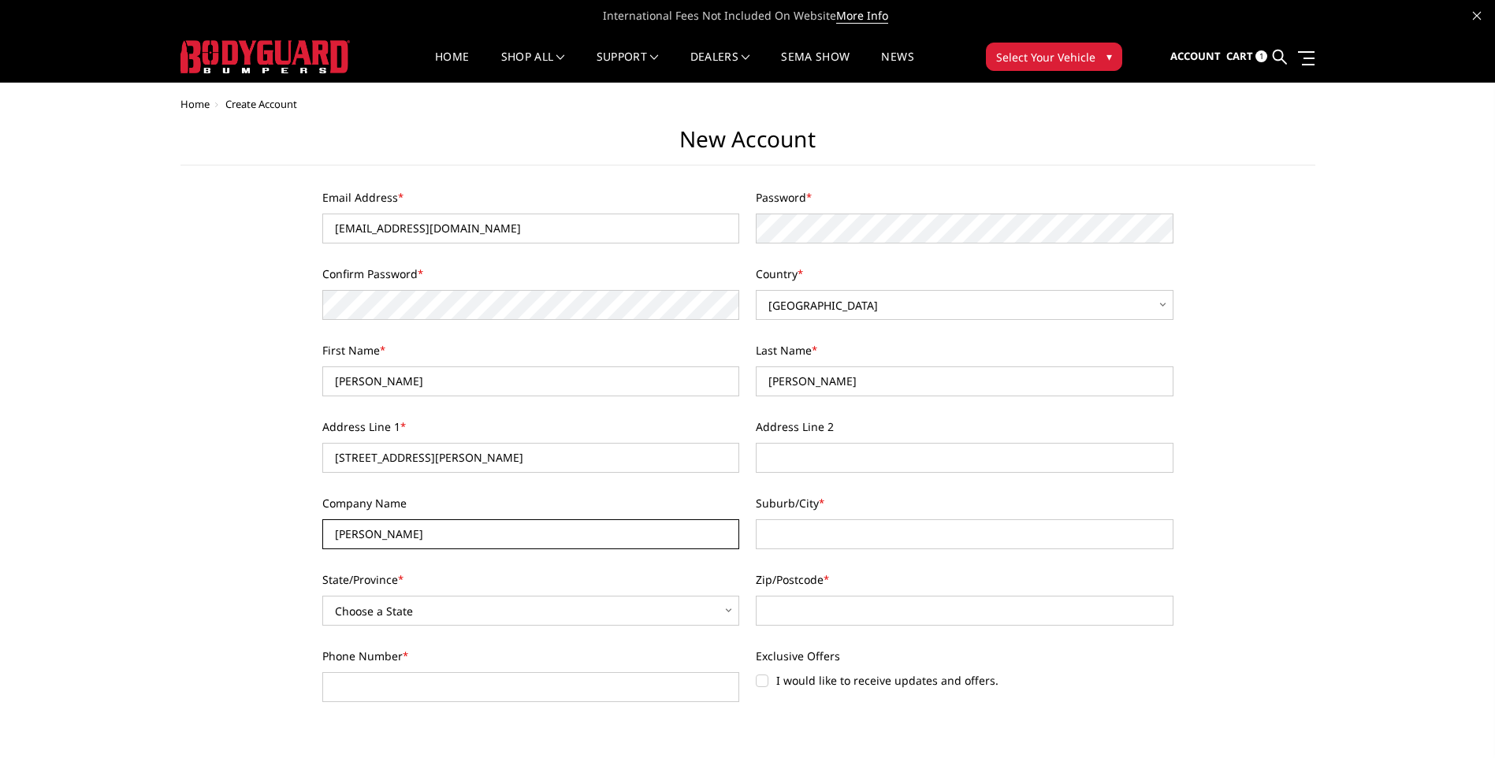
type input "Guntersville"
select select "Alabama"
type input "35976"
type input "2562939138"
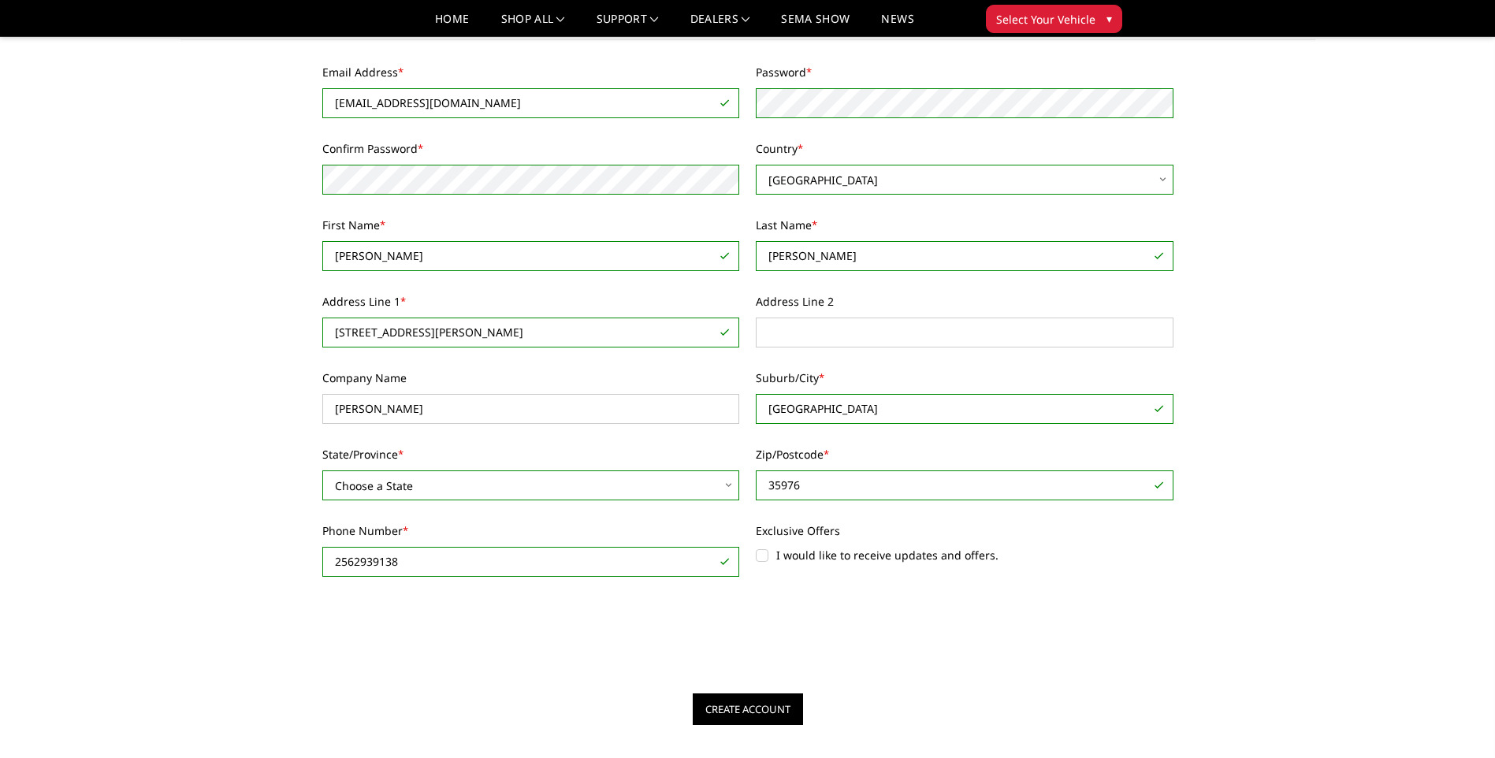
scroll to position [158, 0]
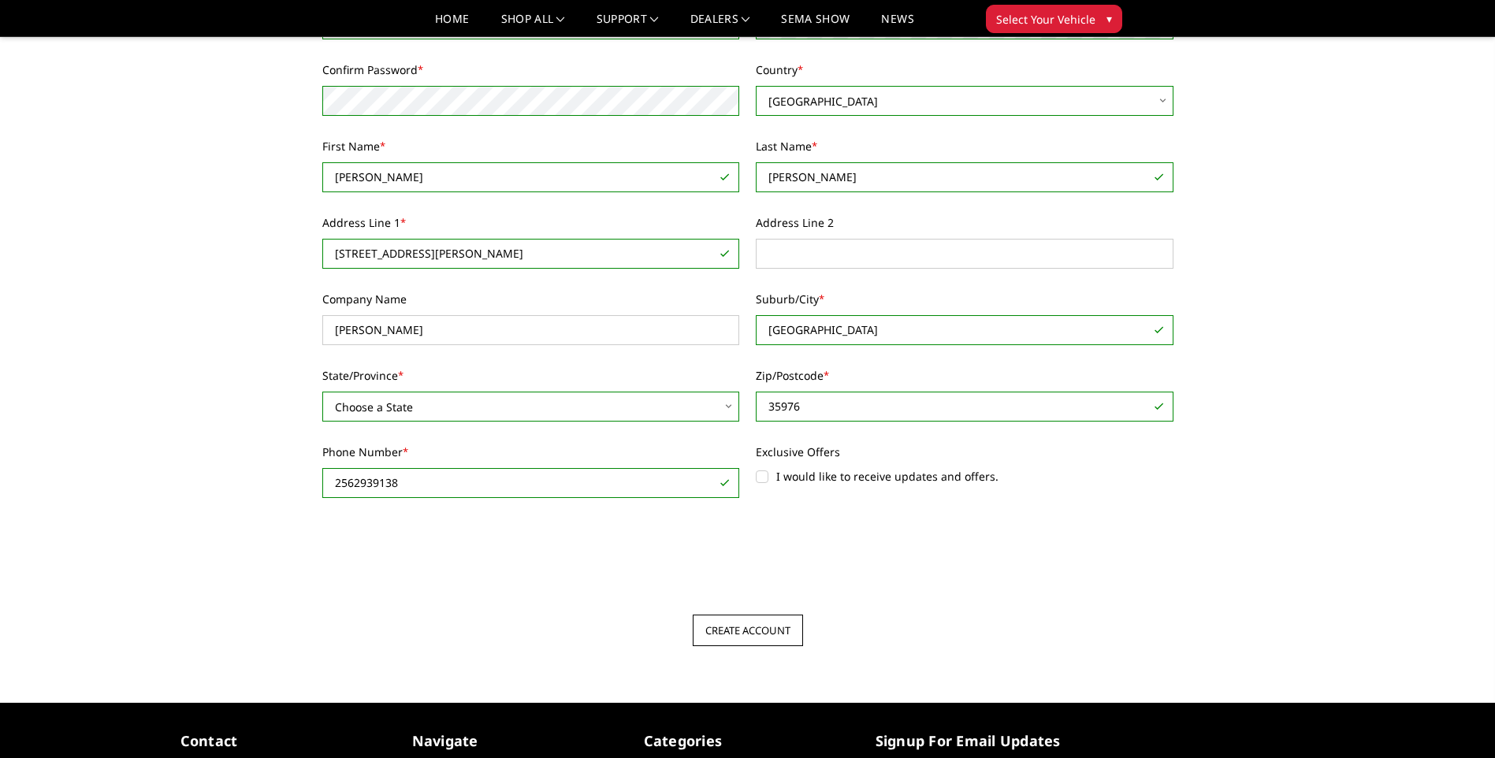
click at [730, 621] on input "Create Account" at bounding box center [748, 631] width 110 height 32
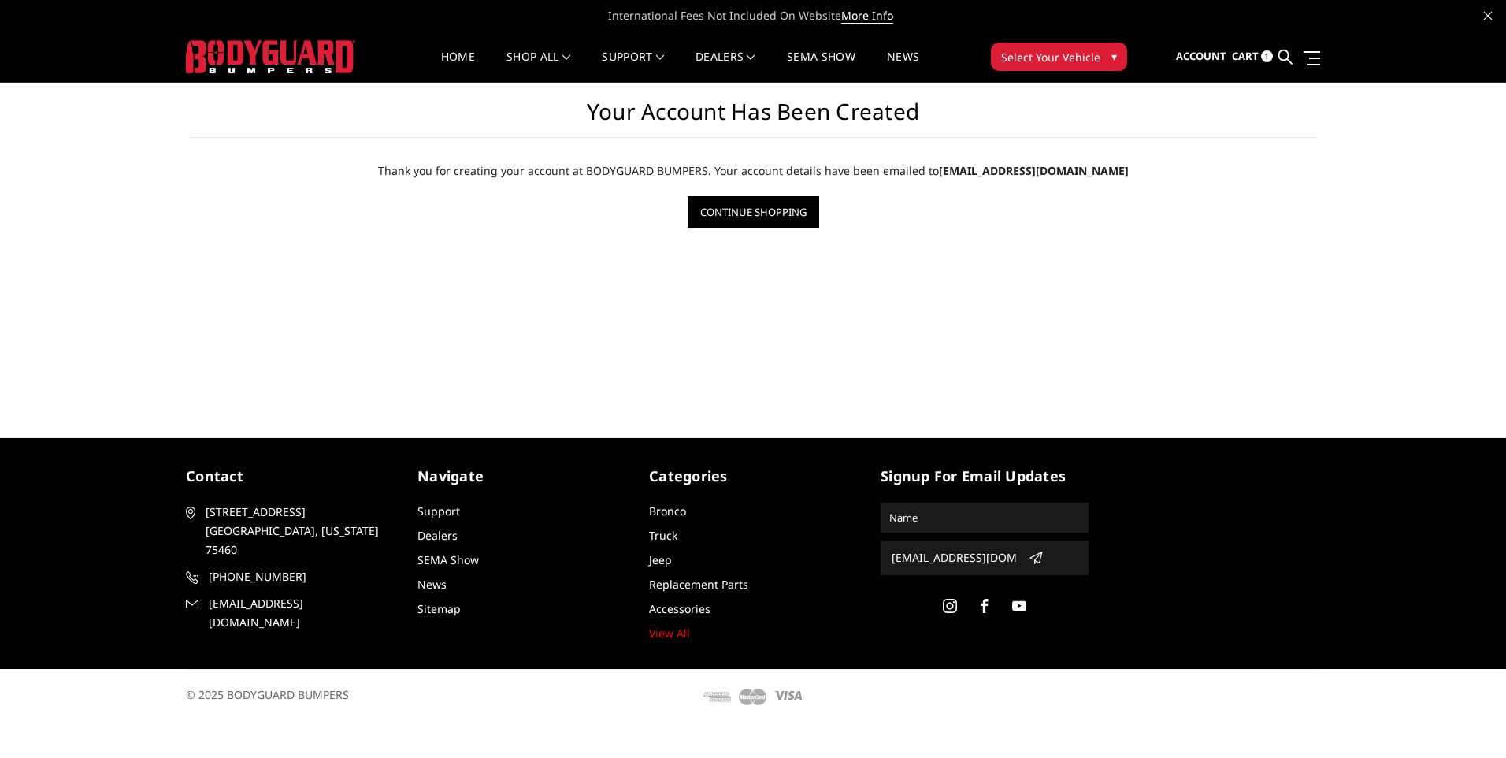
click at [1230, 50] on ul "Account Sign out Cart 1 Search Search" at bounding box center [1248, 57] width 144 height 50
click at [1219, 57] on span "Account" at bounding box center [1201, 56] width 50 height 14
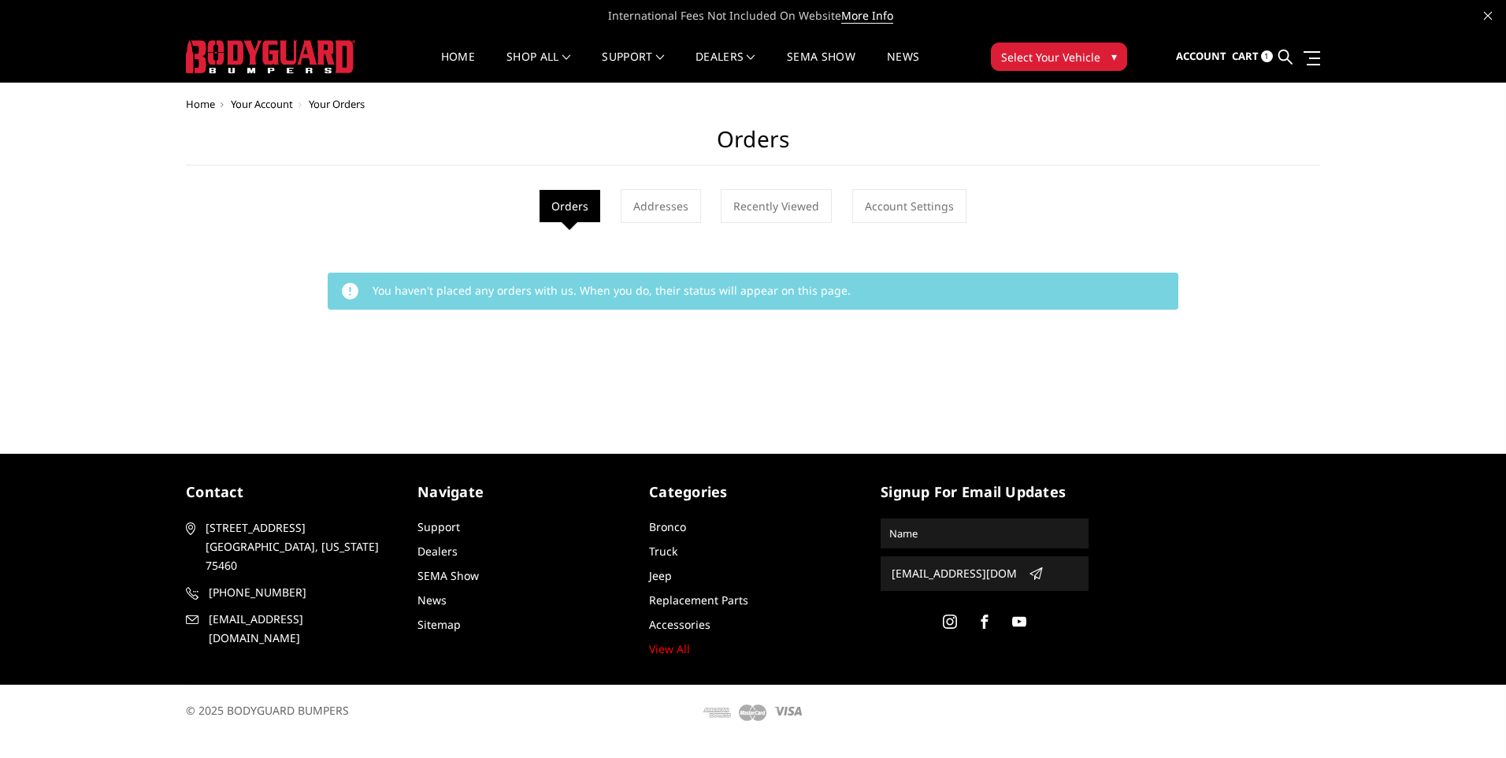
click at [1251, 55] on span "Cart" at bounding box center [1245, 56] width 27 height 14
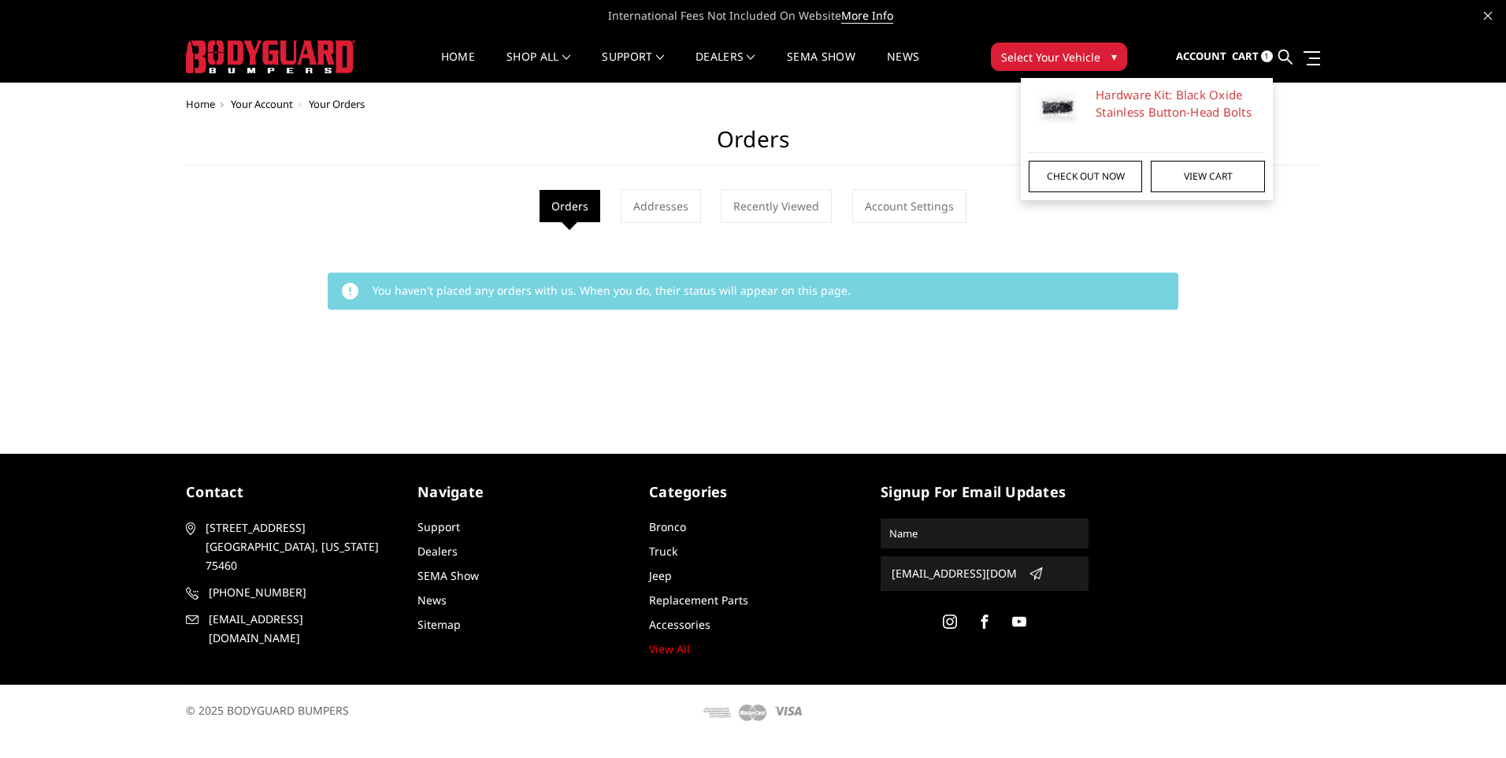
click at [1123, 172] on link "Check out now" at bounding box center [1085, 177] width 113 height 32
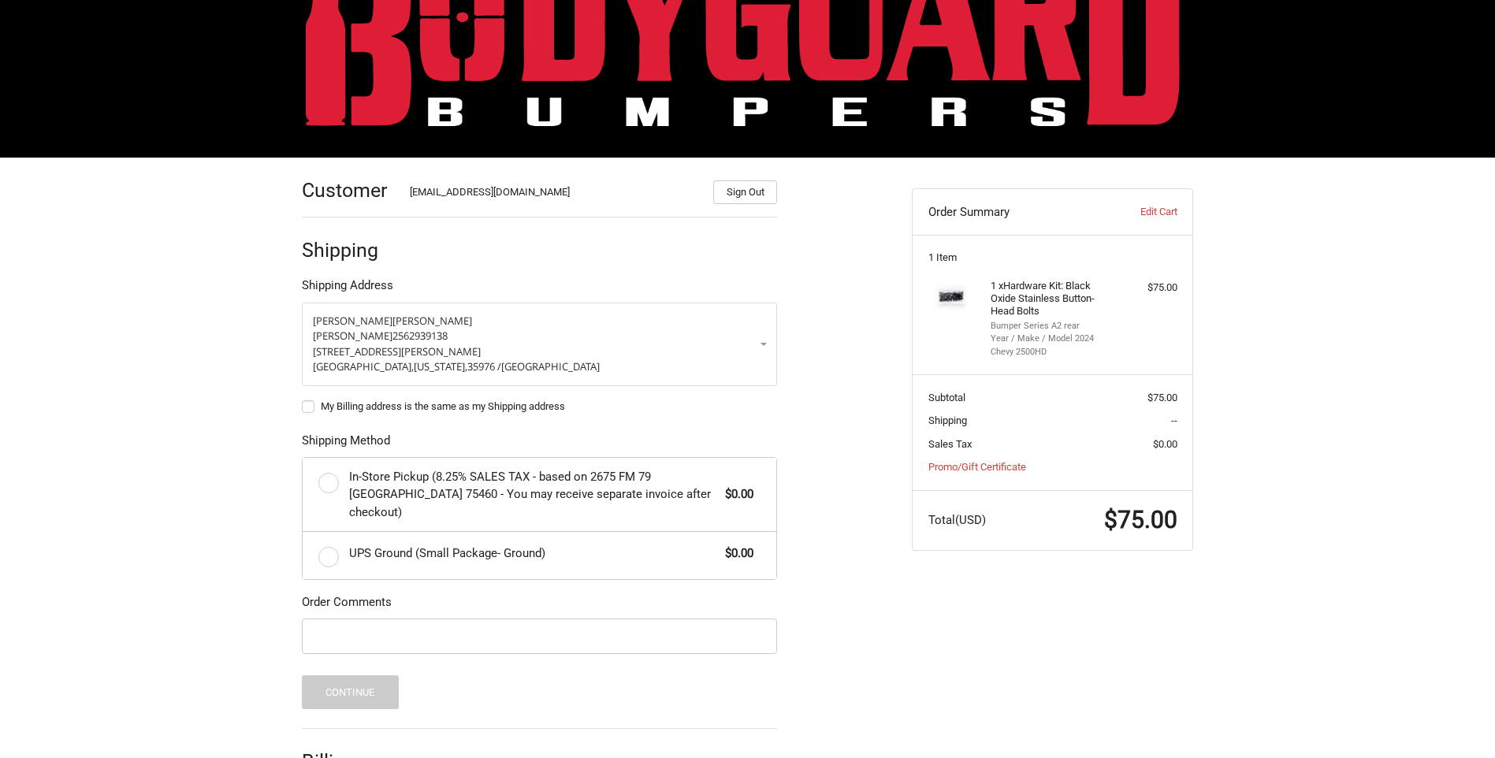
scroll to position [158, 0]
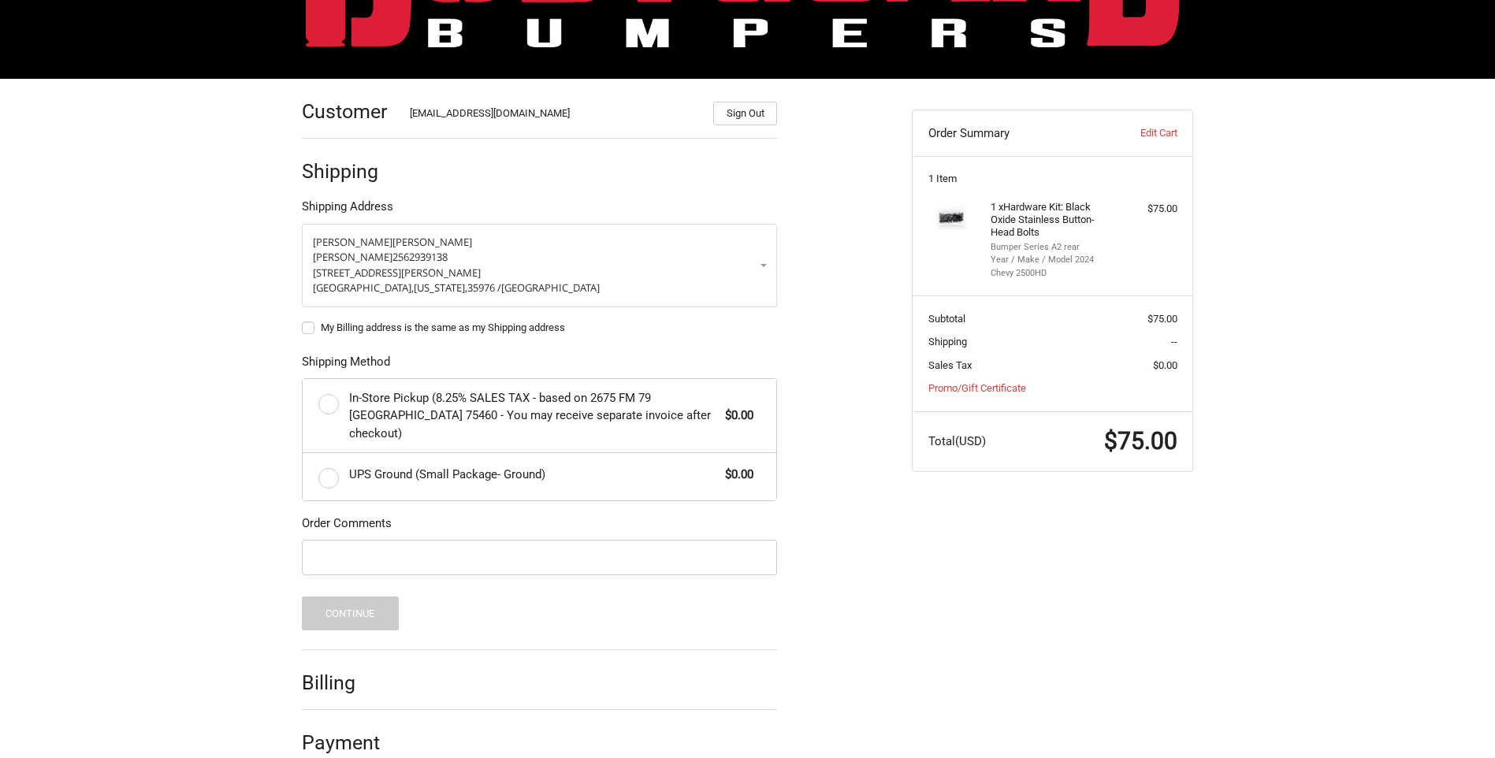
click at [309, 334] on label "My Billing address is the same as my Shipping address" at bounding box center [539, 327] width 475 height 13
click at [303, 321] on input "My Billing address is the same as my Shipping address" at bounding box center [302, 320] width 1 height 1
checkbox input "true"
click at [323, 462] on label "UPS Ground (Small Package- Ground) $0.00" at bounding box center [540, 476] width 474 height 47
click at [303, 454] on input "UPS Ground (Small Package- Ground) $0.00" at bounding box center [303, 453] width 1 height 1
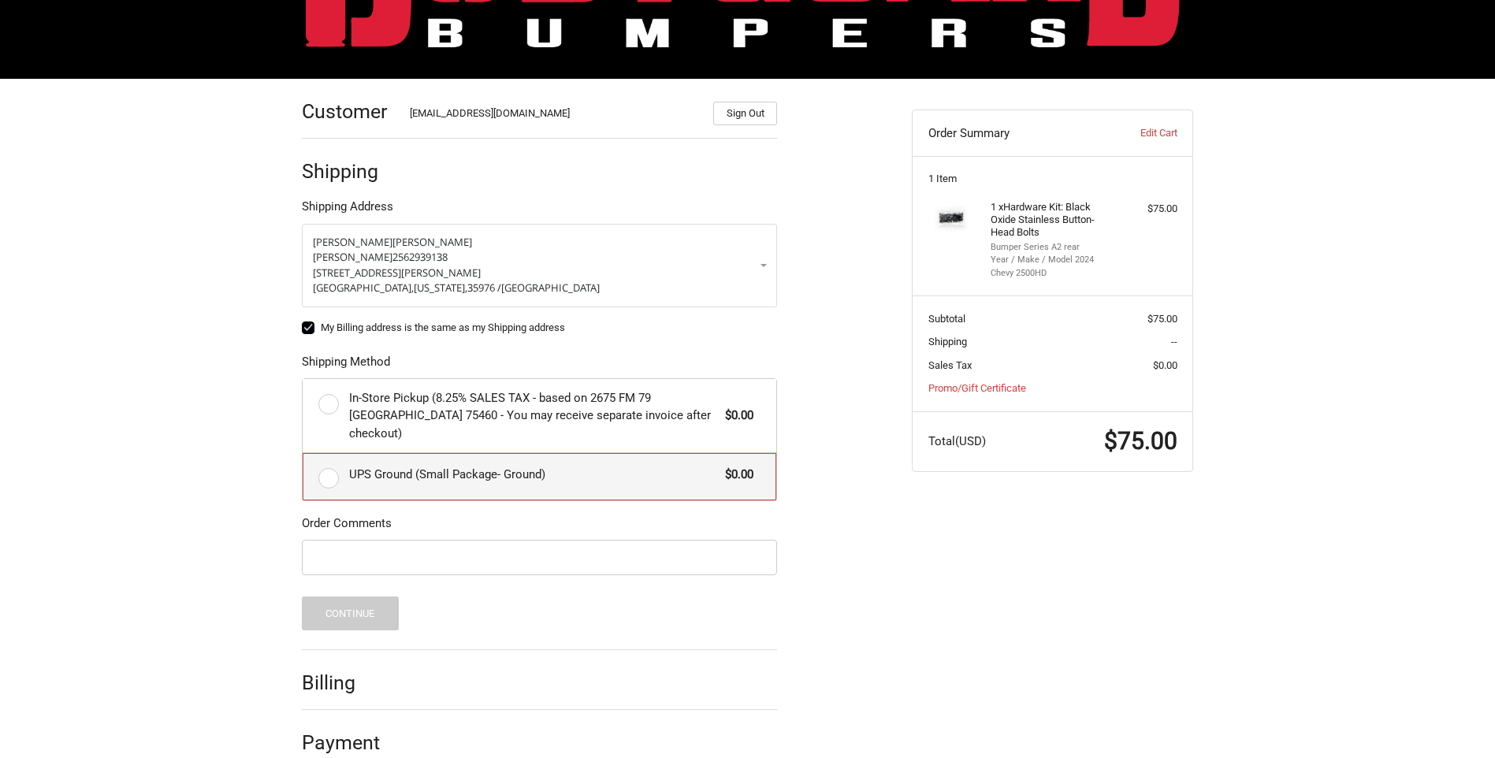
radio input "true"
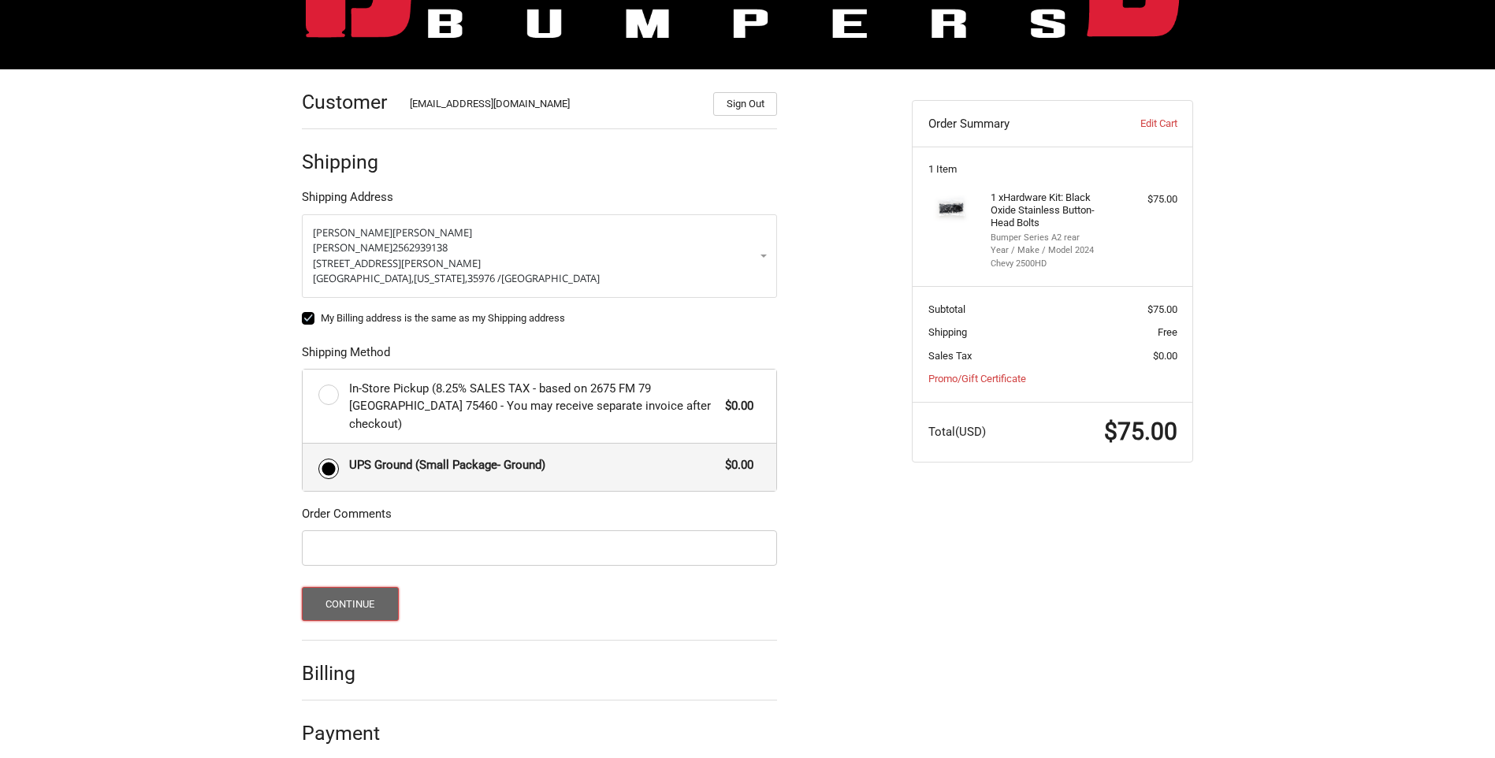
click at [370, 592] on button "Continue" at bounding box center [350, 604] width 97 height 34
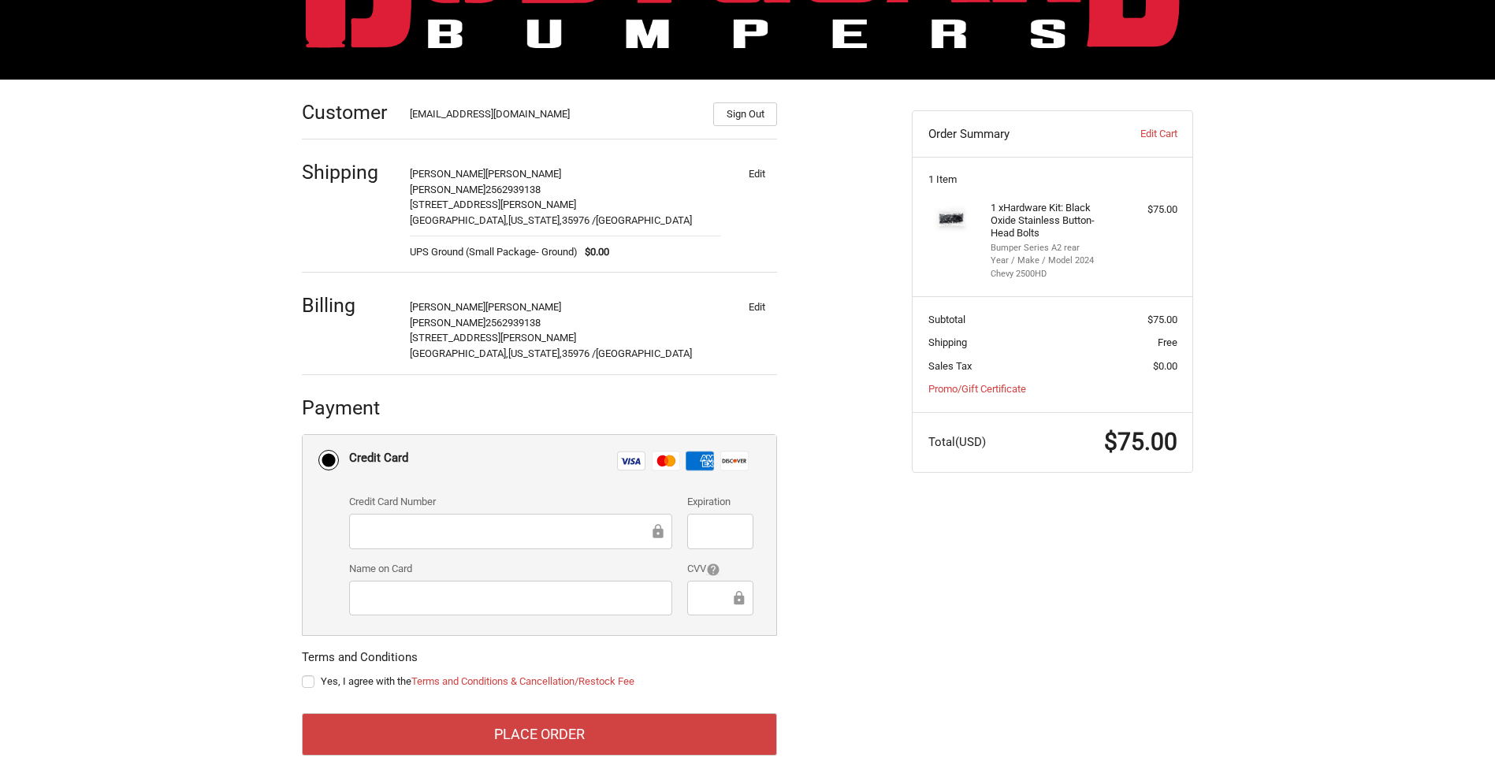
scroll to position [190, 0]
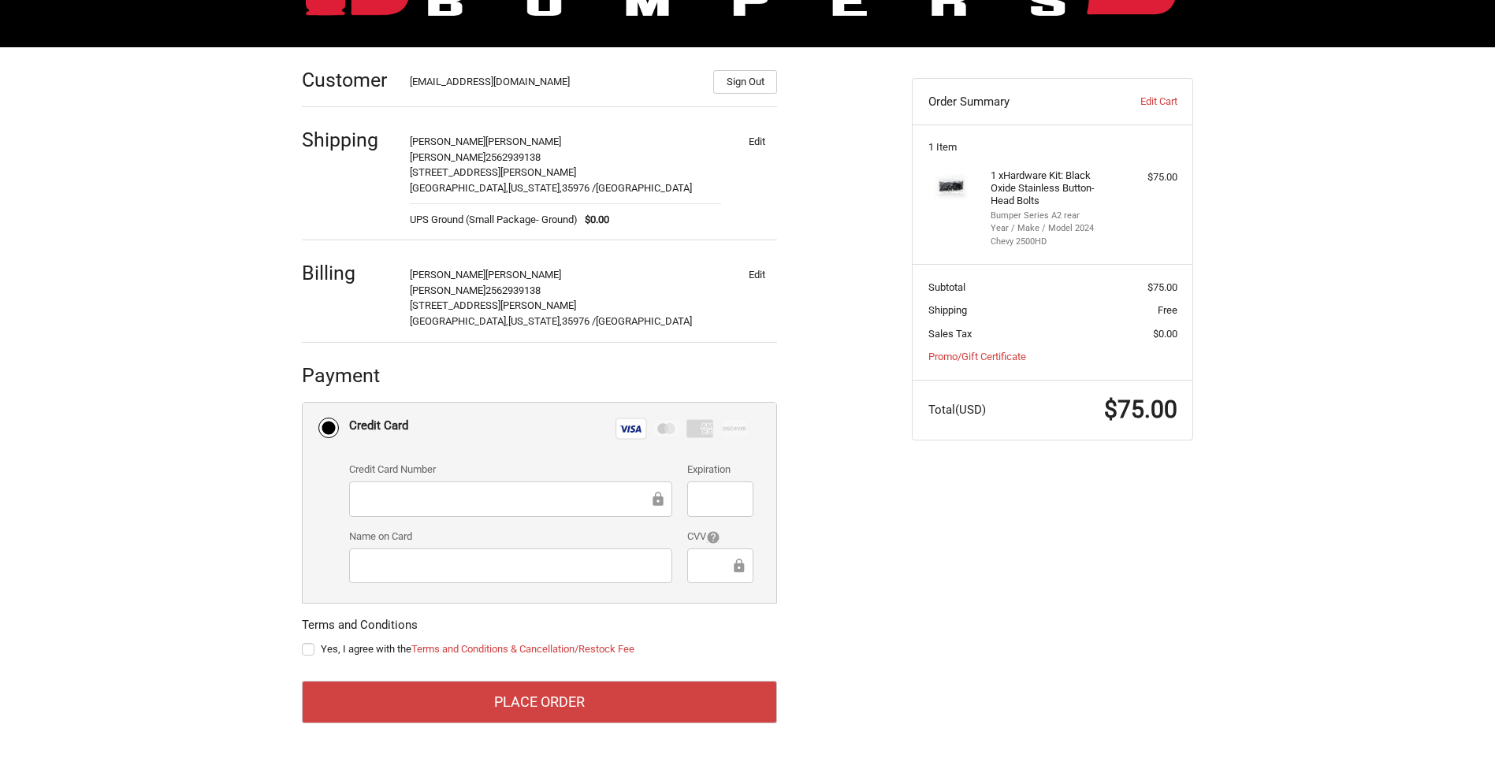
click at [707, 552] on div at bounding box center [719, 565] width 65 height 35
click at [309, 645] on label "Yes, I agree with the Terms and Conditions & Cancellation/Restock Fee" at bounding box center [539, 649] width 475 height 13
click at [303, 642] on input "Yes, I agree with the Terms and Conditions & Cancellation/Restock Fee" at bounding box center [302, 641] width 1 height 1
checkbox input "true"
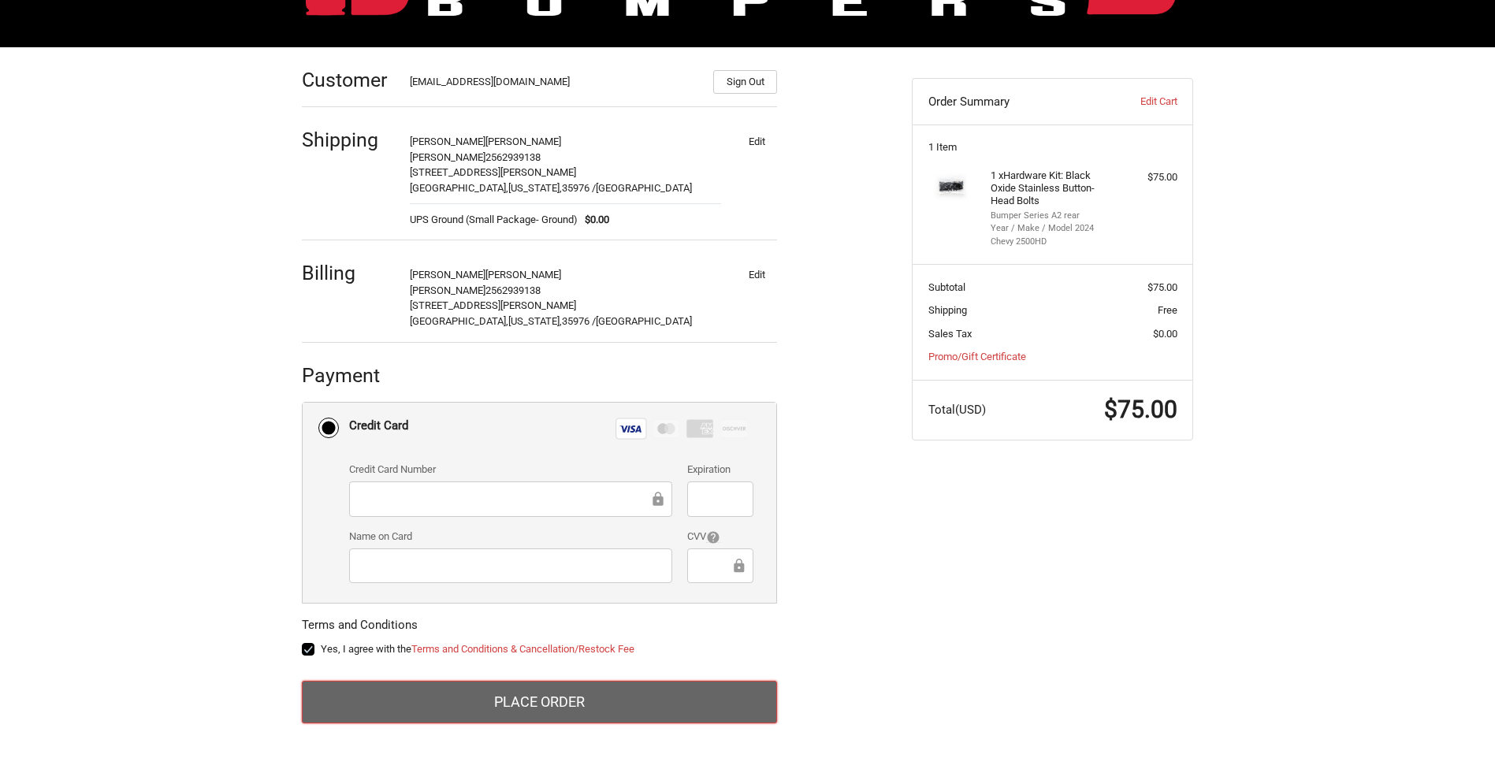
click at [544, 703] on button "Place Order" at bounding box center [539, 702] width 475 height 43
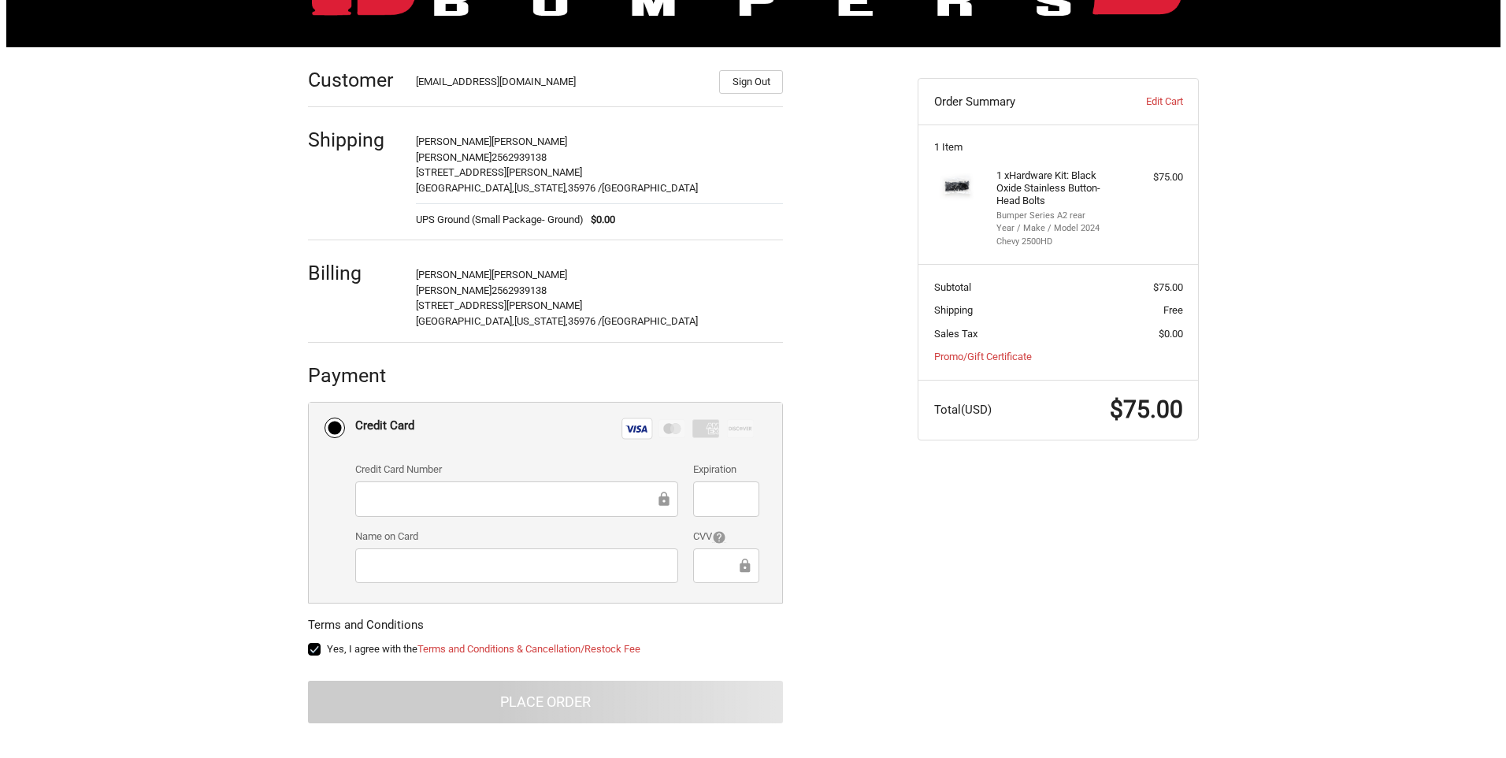
scroll to position [0, 0]
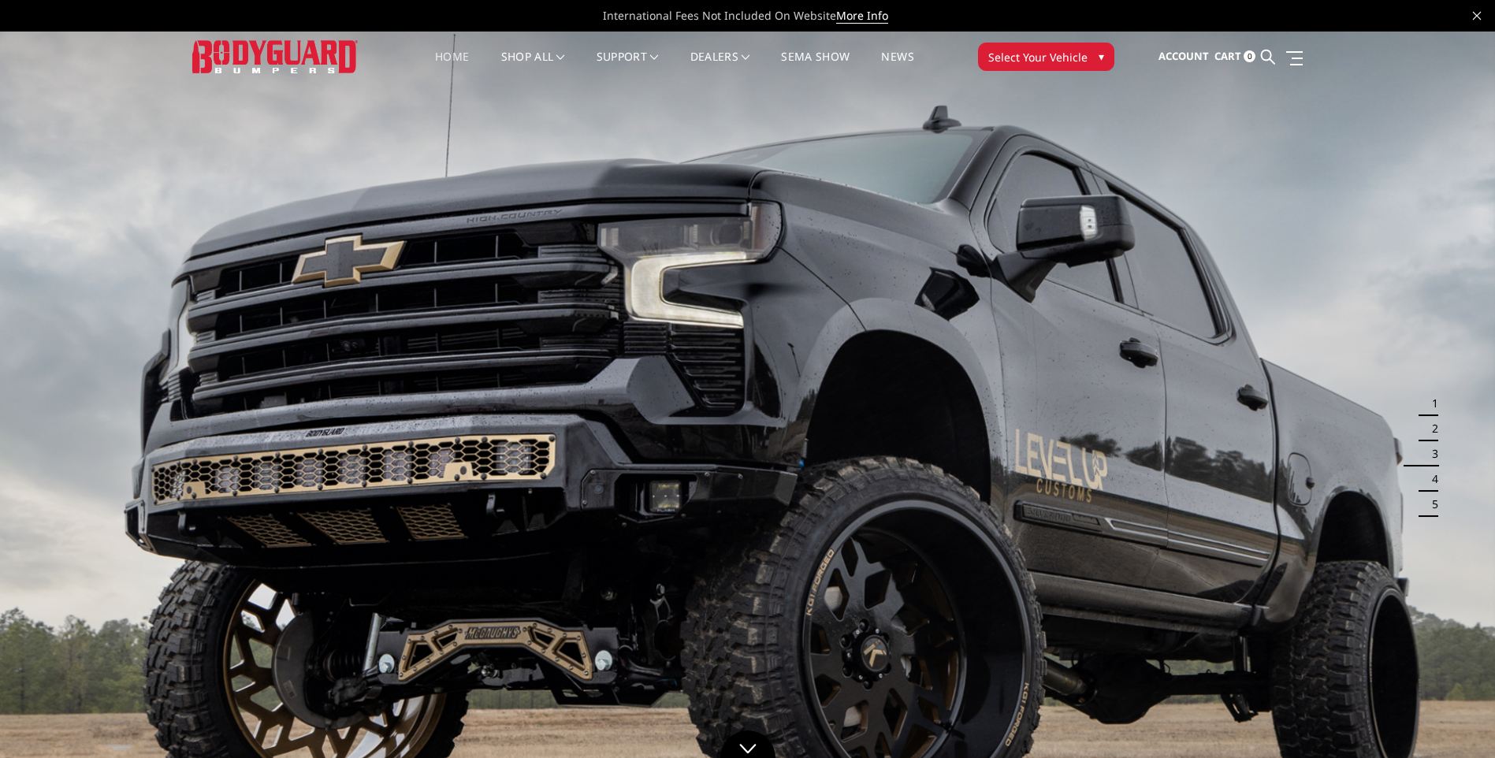
click at [1432, 403] on button "1" at bounding box center [1430, 403] width 16 height 25
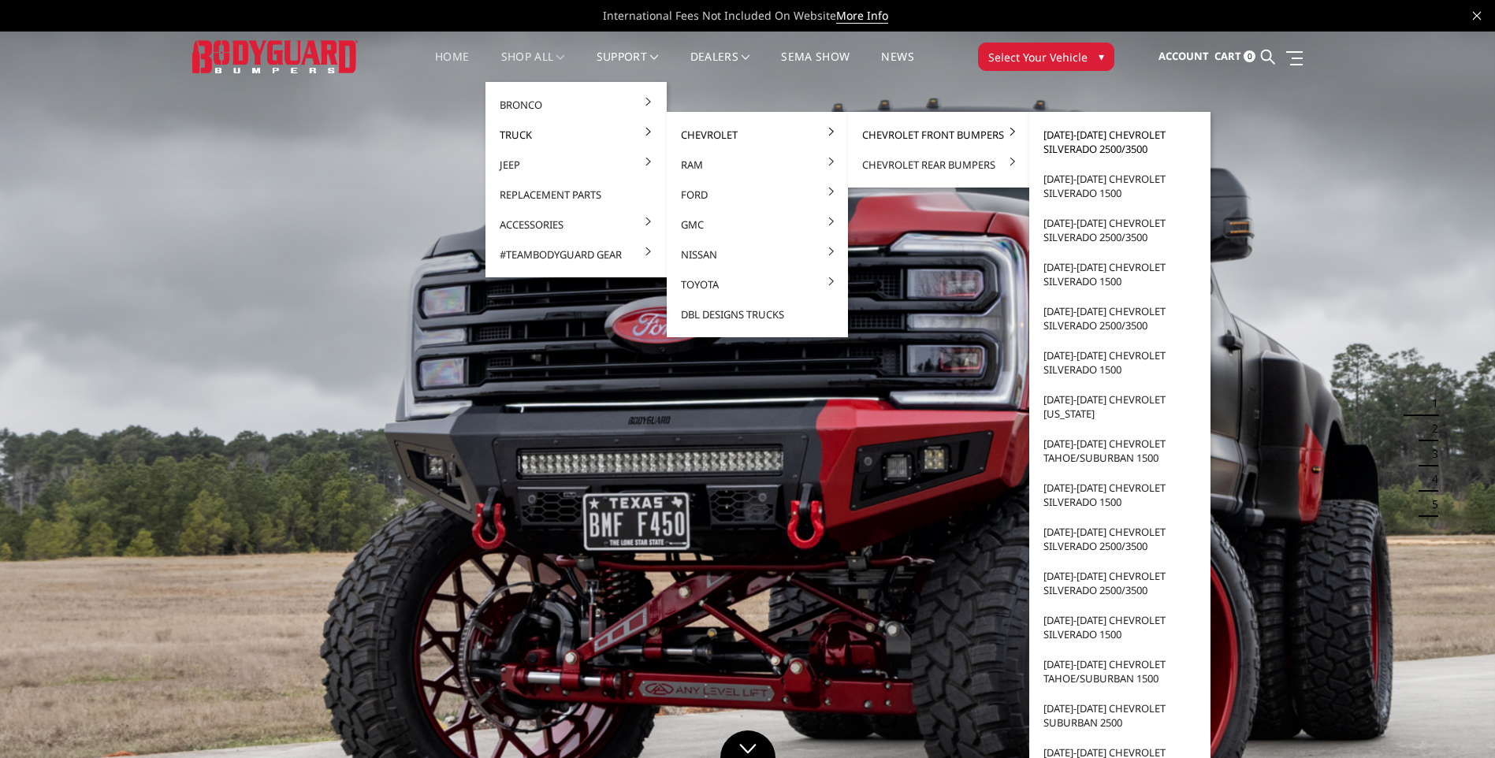
click at [1111, 139] on link "[DATE]-[DATE] Chevrolet Silverado 2500/3500" at bounding box center [1119, 142] width 169 height 44
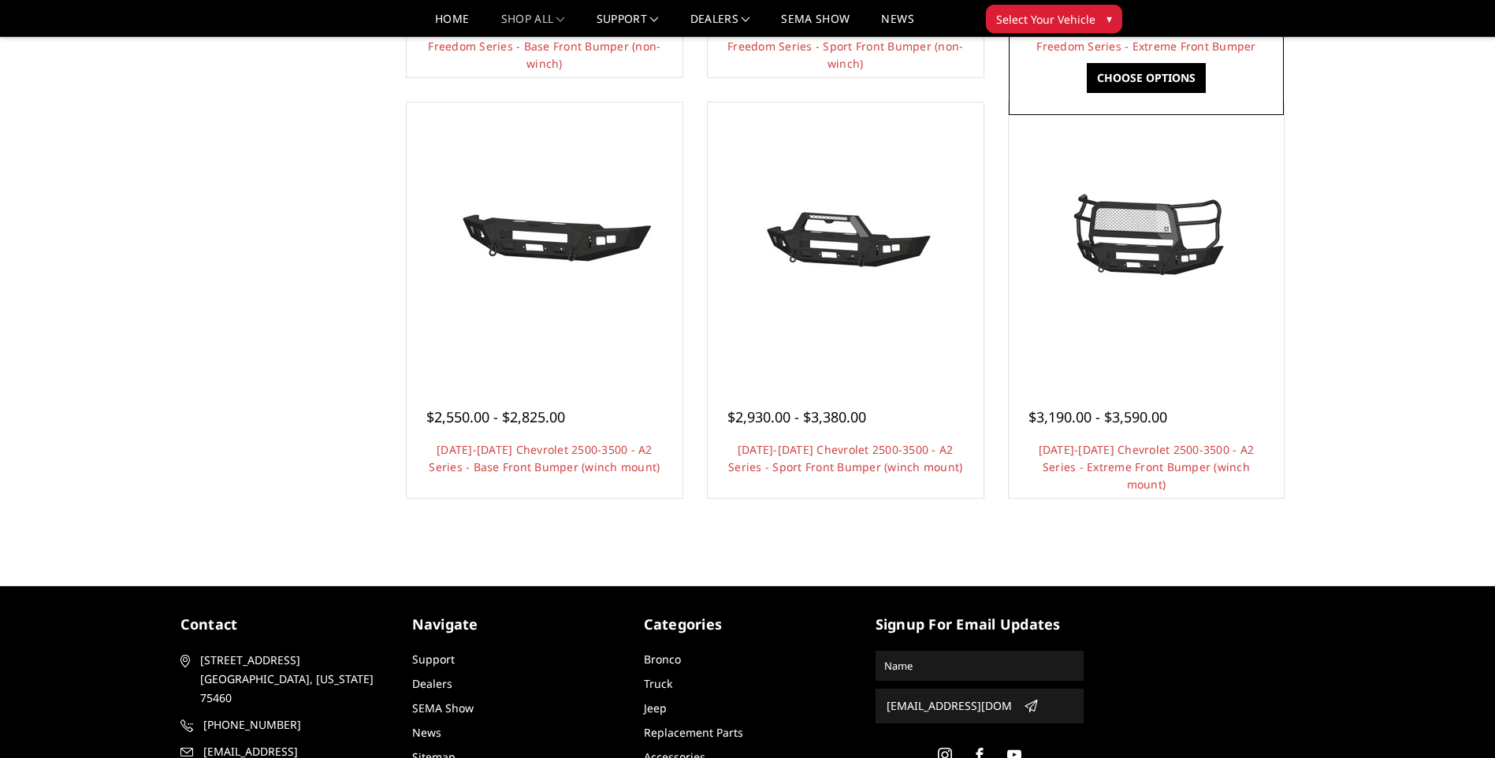
scroll to position [945, 0]
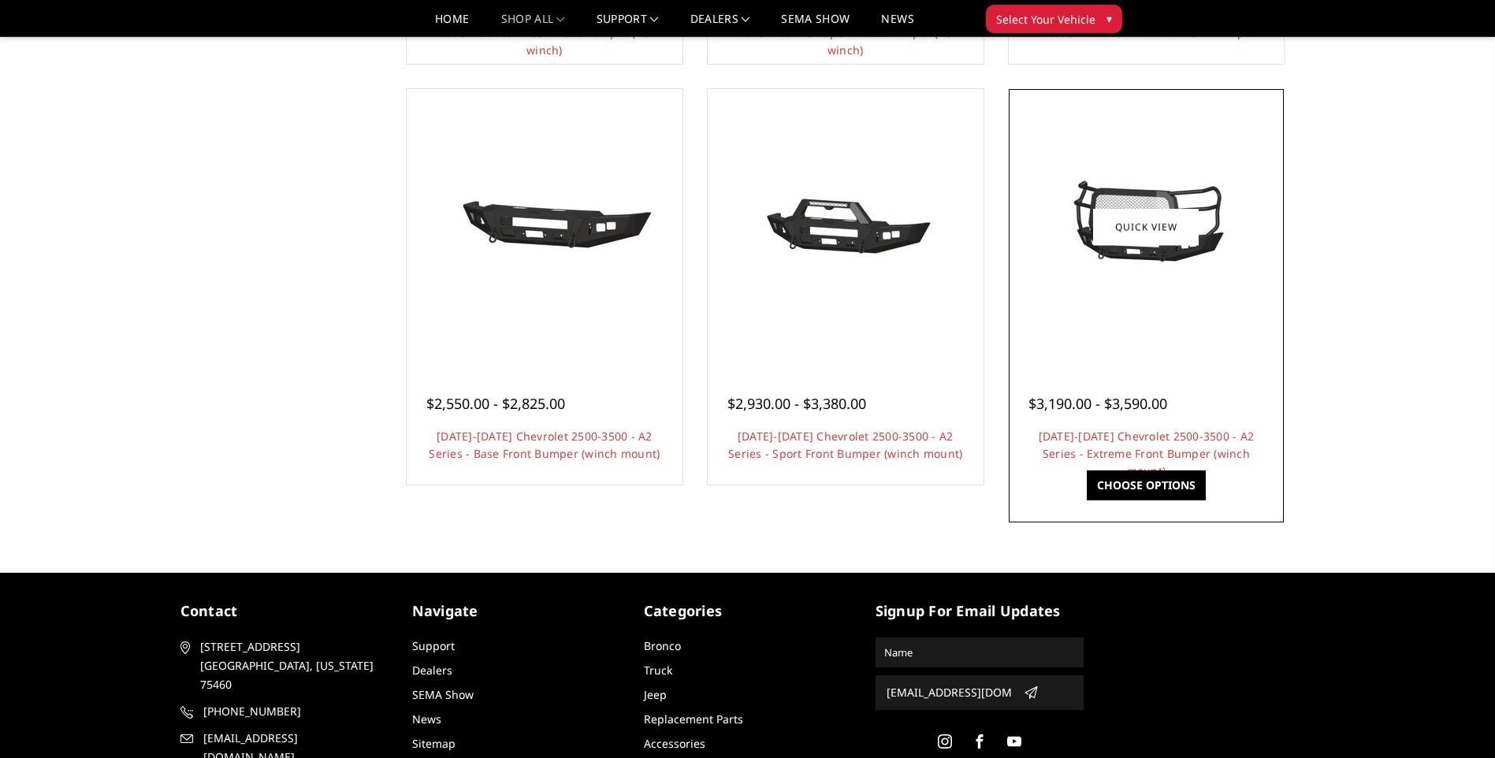
click at [1160, 266] on img at bounding box center [1146, 227] width 252 height 118
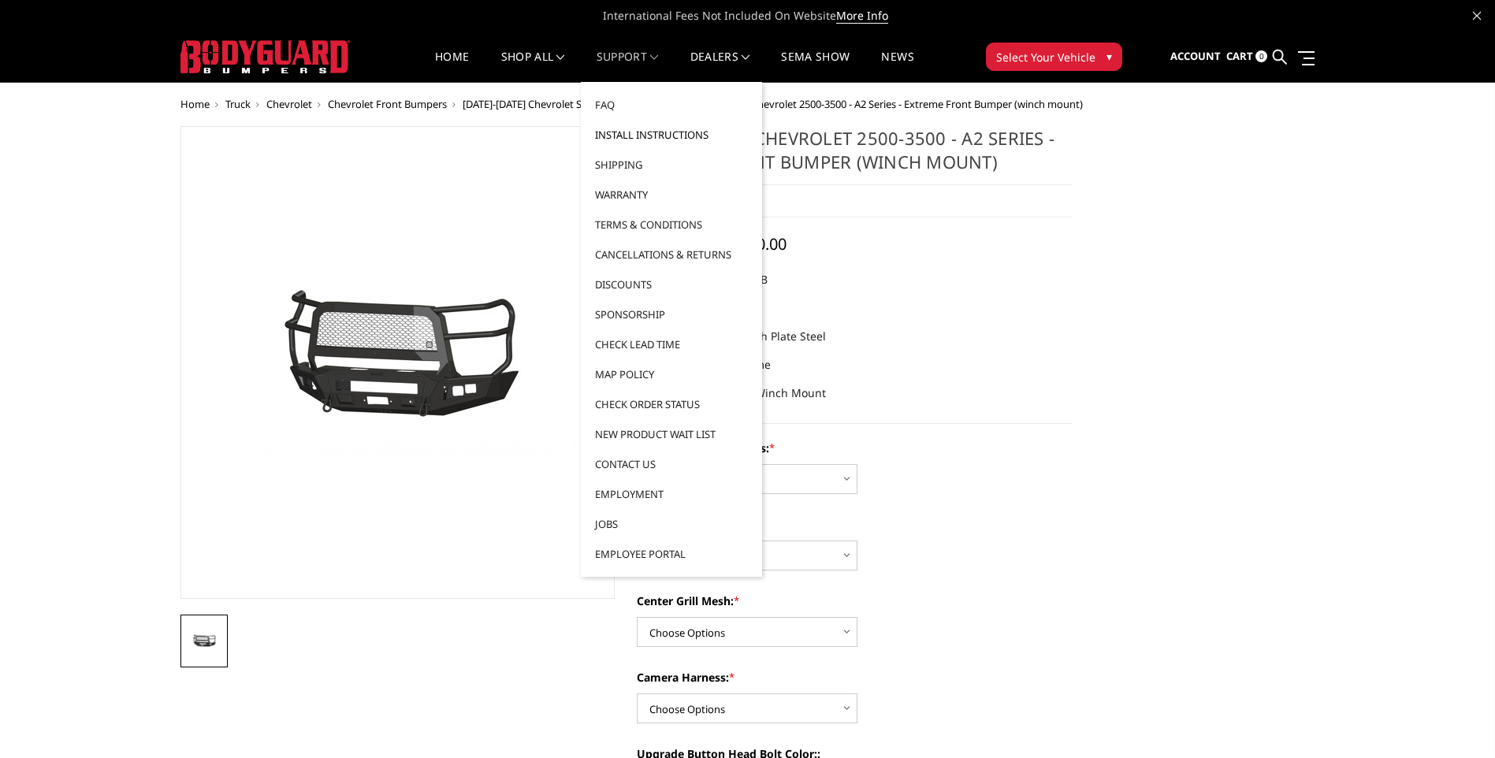
click at [637, 137] on link "Install Instructions" at bounding box center [671, 135] width 169 height 30
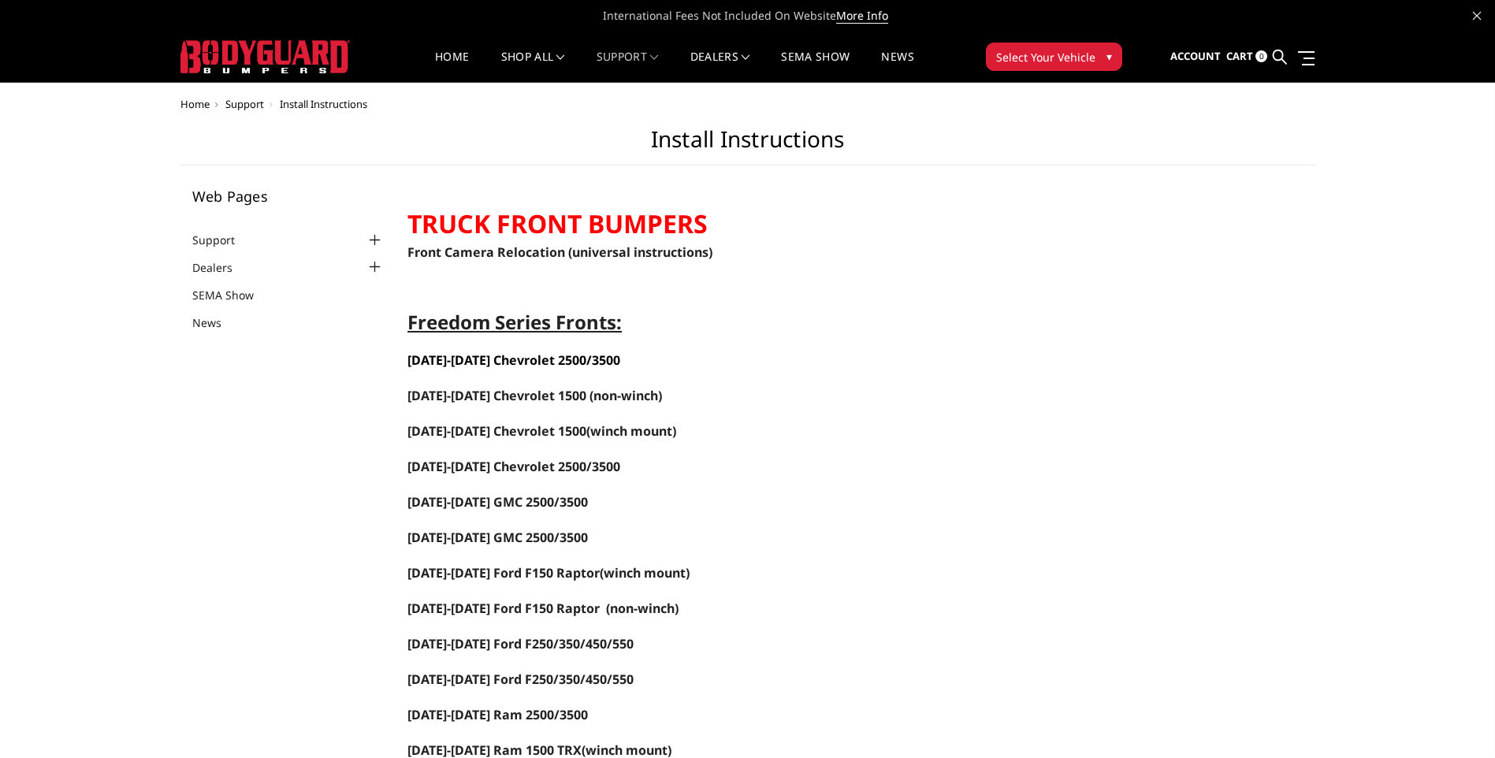
click at [493, 367] on span "2024-2025 Chevrolet 2500/3500" at bounding box center [513, 359] width 213 height 17
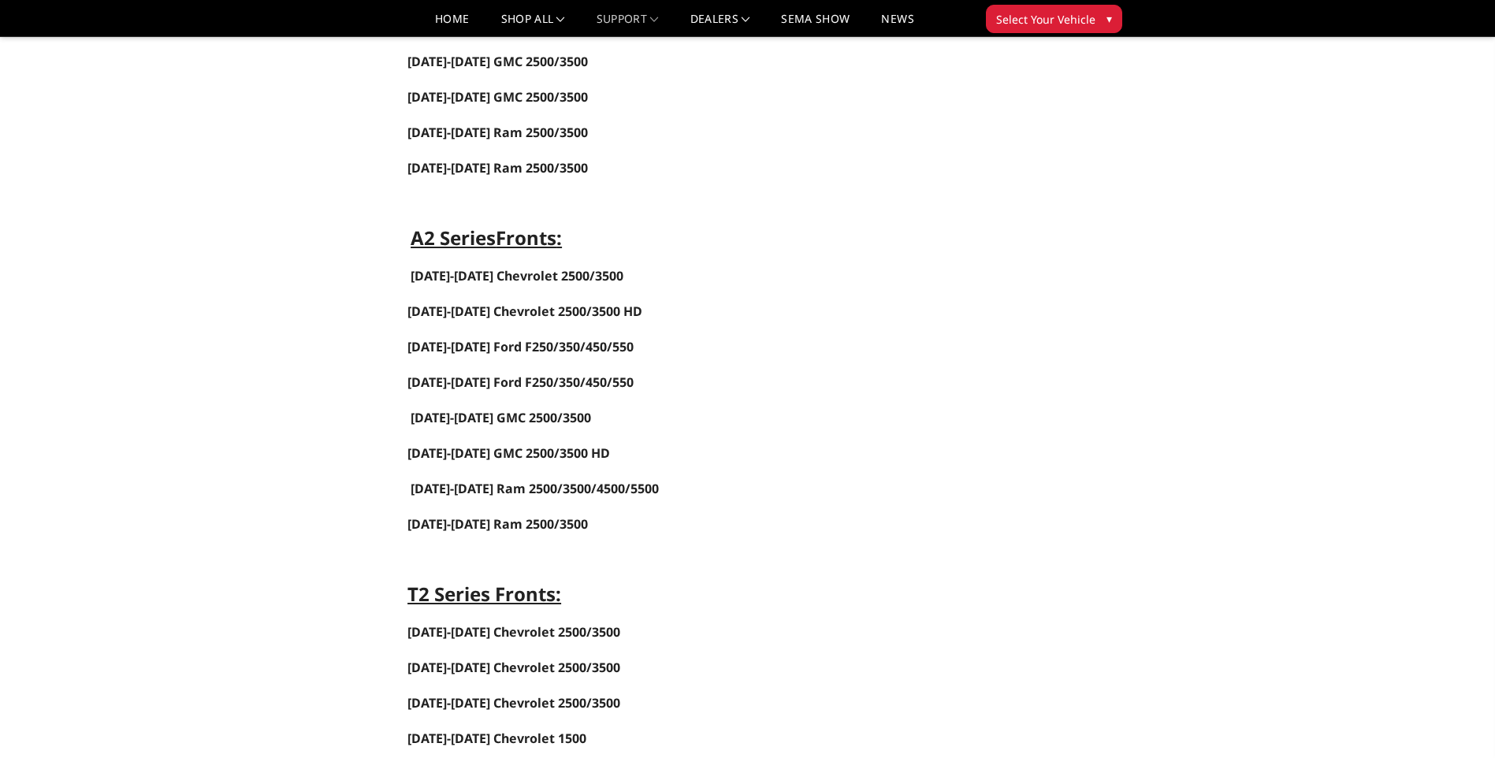
scroll to position [945, 0]
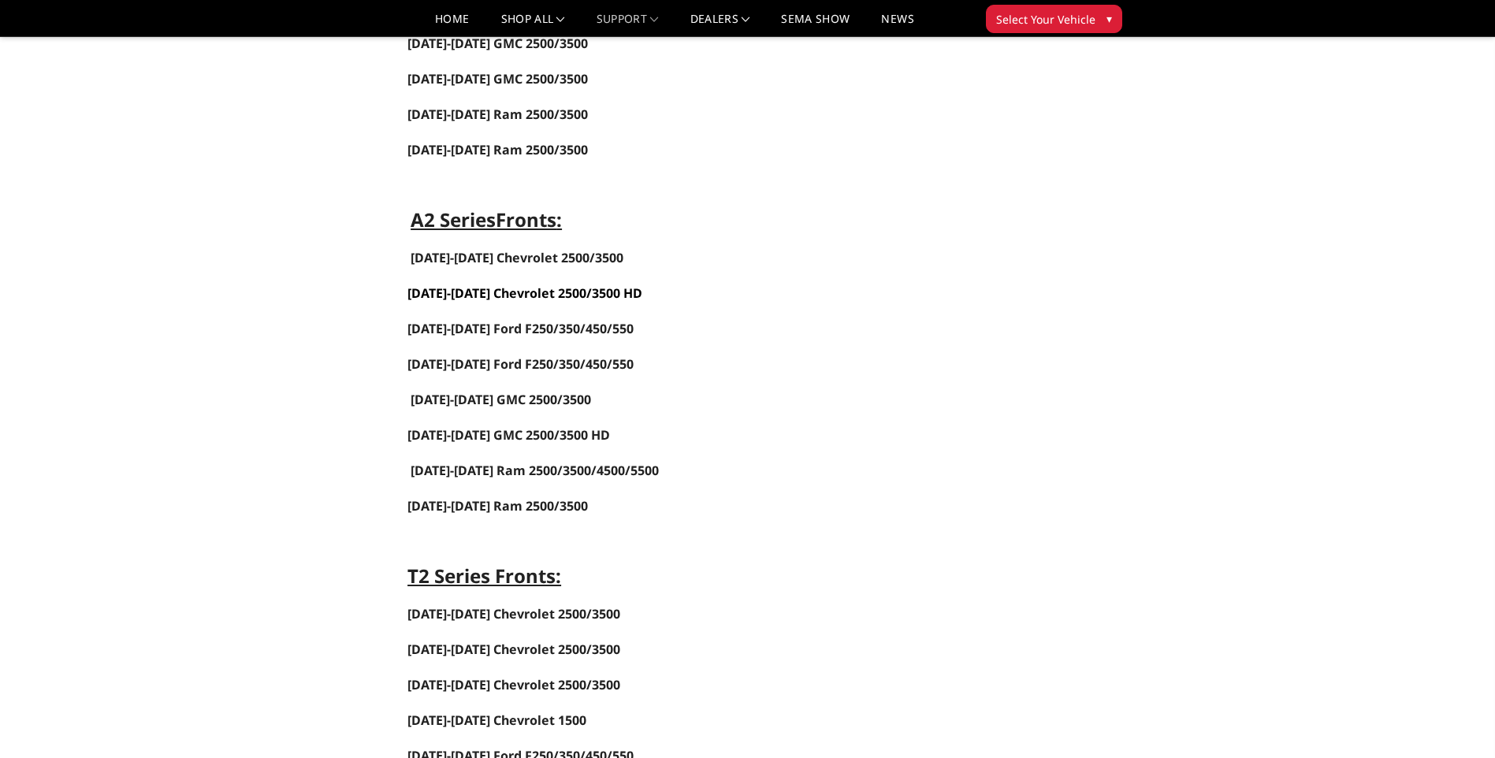
click at [504, 299] on span "2024-2025 Chevrolet 2500/3500 HD" at bounding box center [524, 292] width 235 height 17
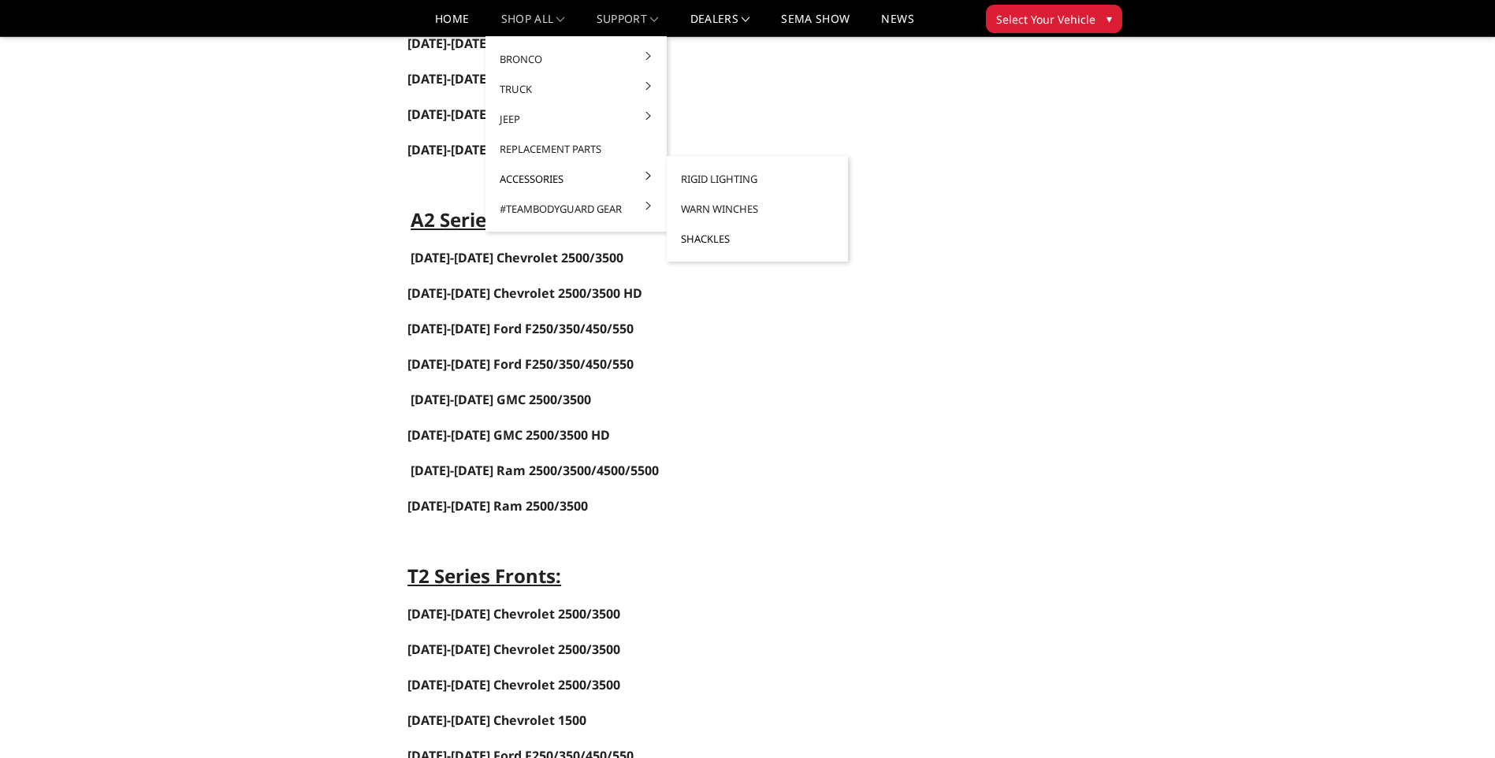
click at [690, 240] on link "Shackles" at bounding box center [757, 239] width 169 height 30
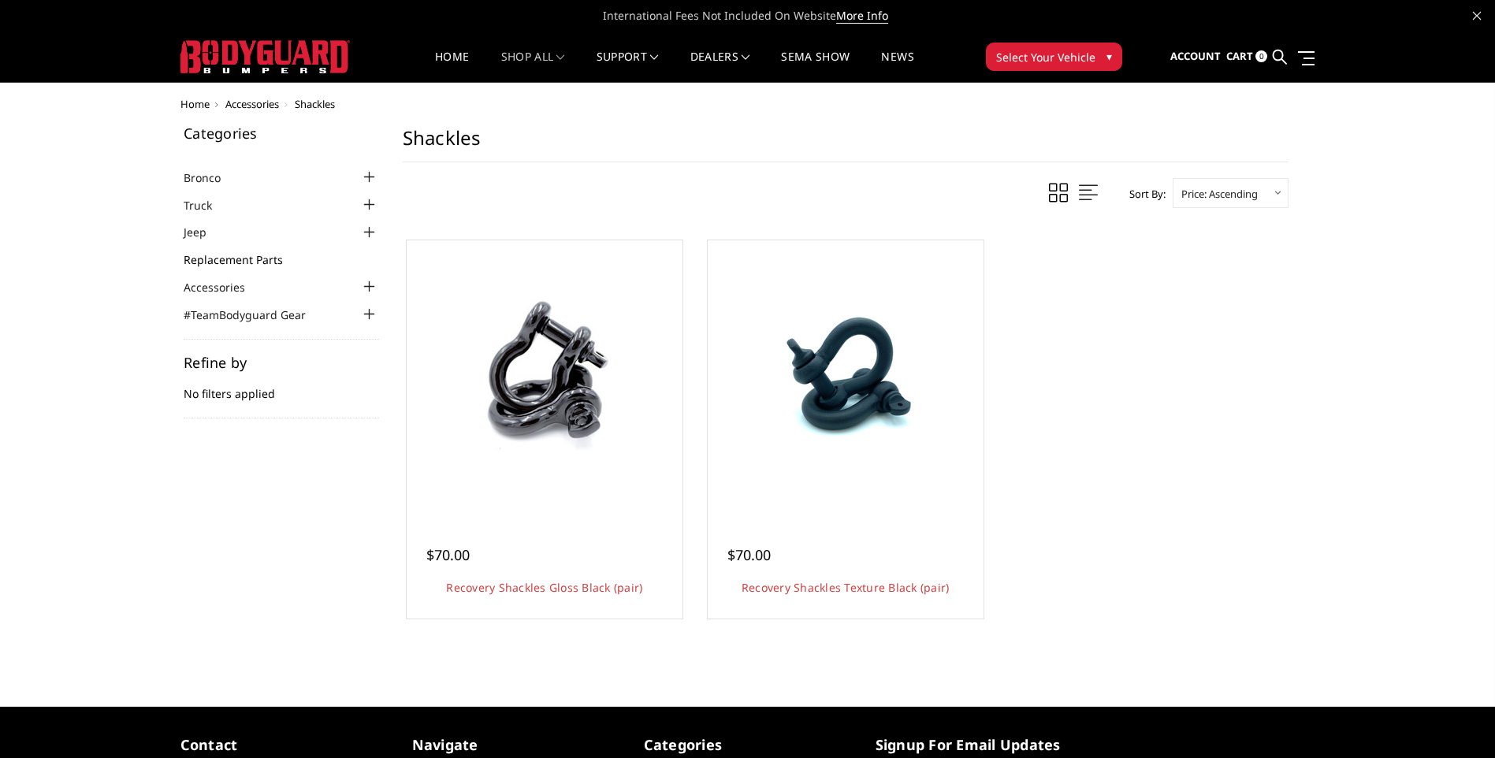
click at [258, 258] on link "Replacement Parts" at bounding box center [243, 259] width 119 height 17
